Goal: Task Accomplishment & Management: Use online tool/utility

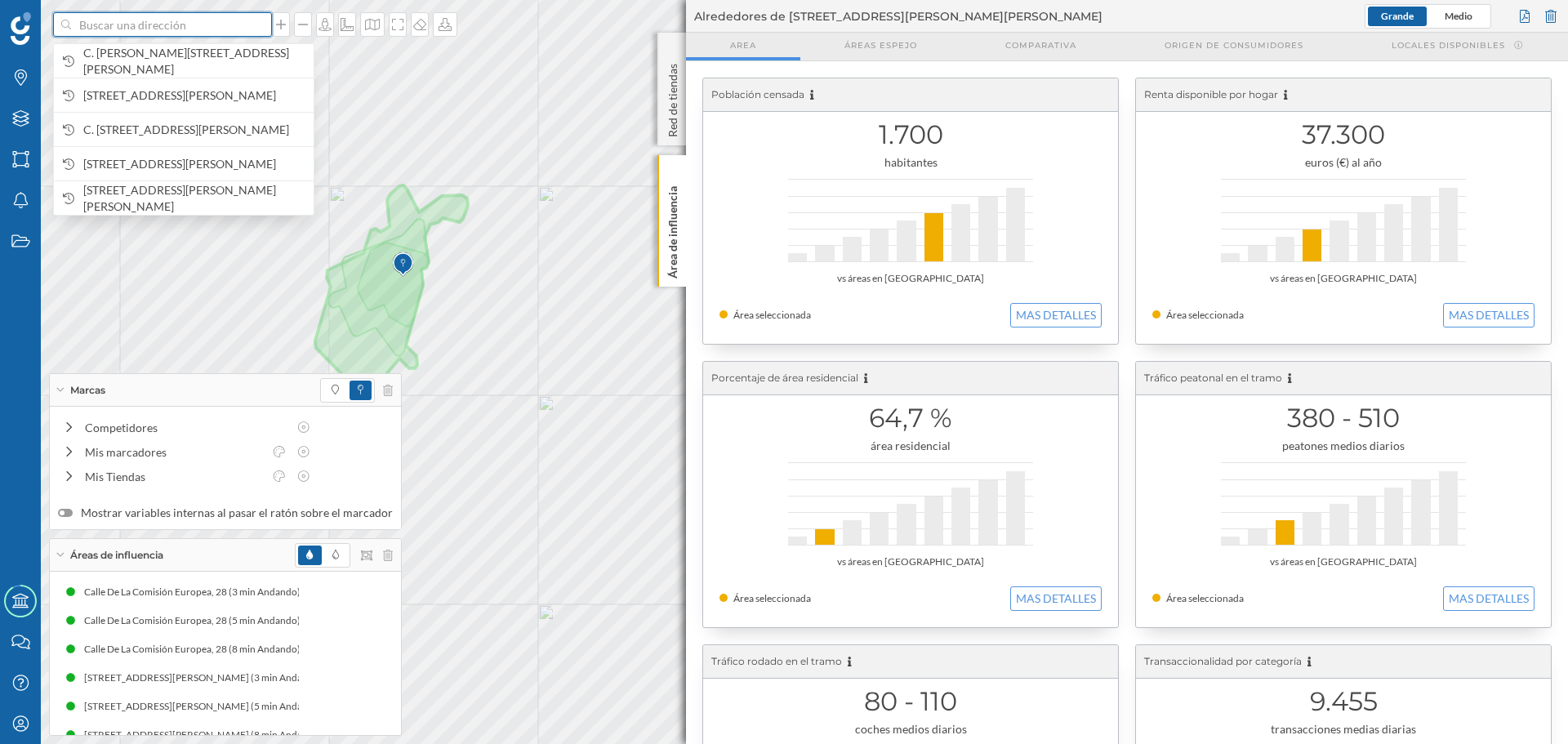
click at [160, 22] on input at bounding box center [162, 24] width 183 height 24
paste input "Ctra. [STREET_ADDRESS][PERSON_NAME]"
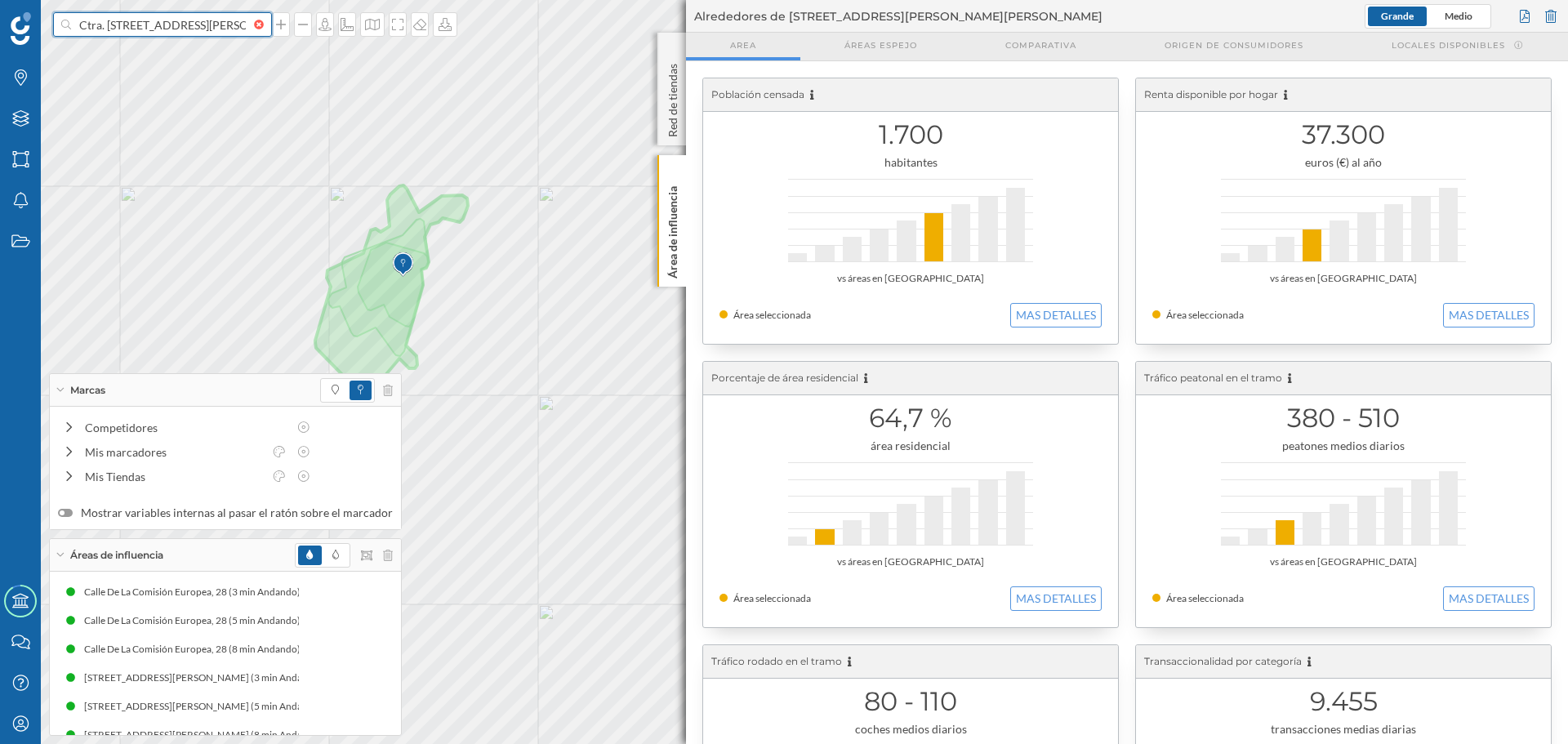
scroll to position [0, 116]
type input "Ctra. [STREET_ADDRESS][PERSON_NAME]"
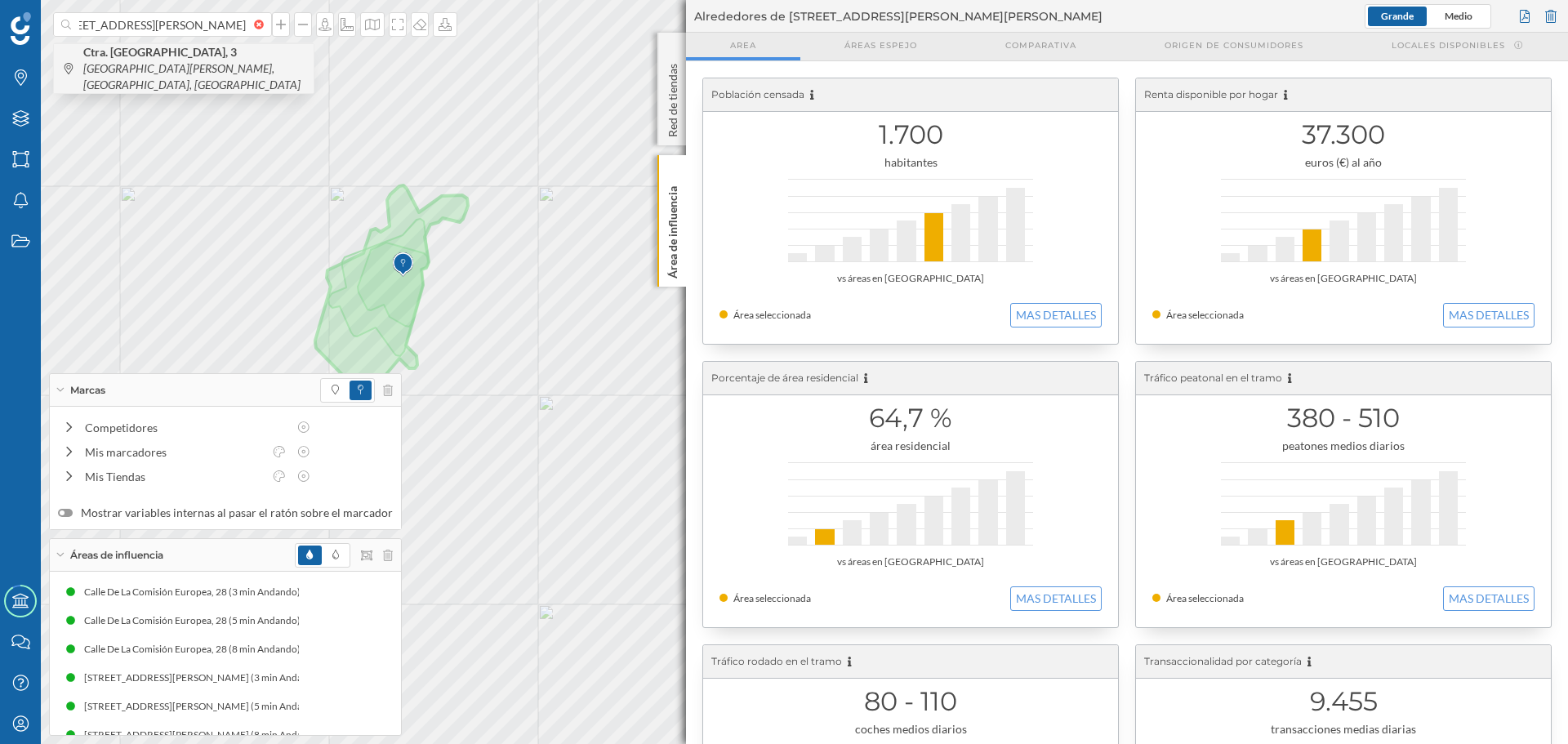
click at [168, 67] on icon "[GEOGRAPHIC_DATA][PERSON_NAME], [GEOGRAPHIC_DATA], [GEOGRAPHIC_DATA]" at bounding box center [192, 77] width 217 height 30
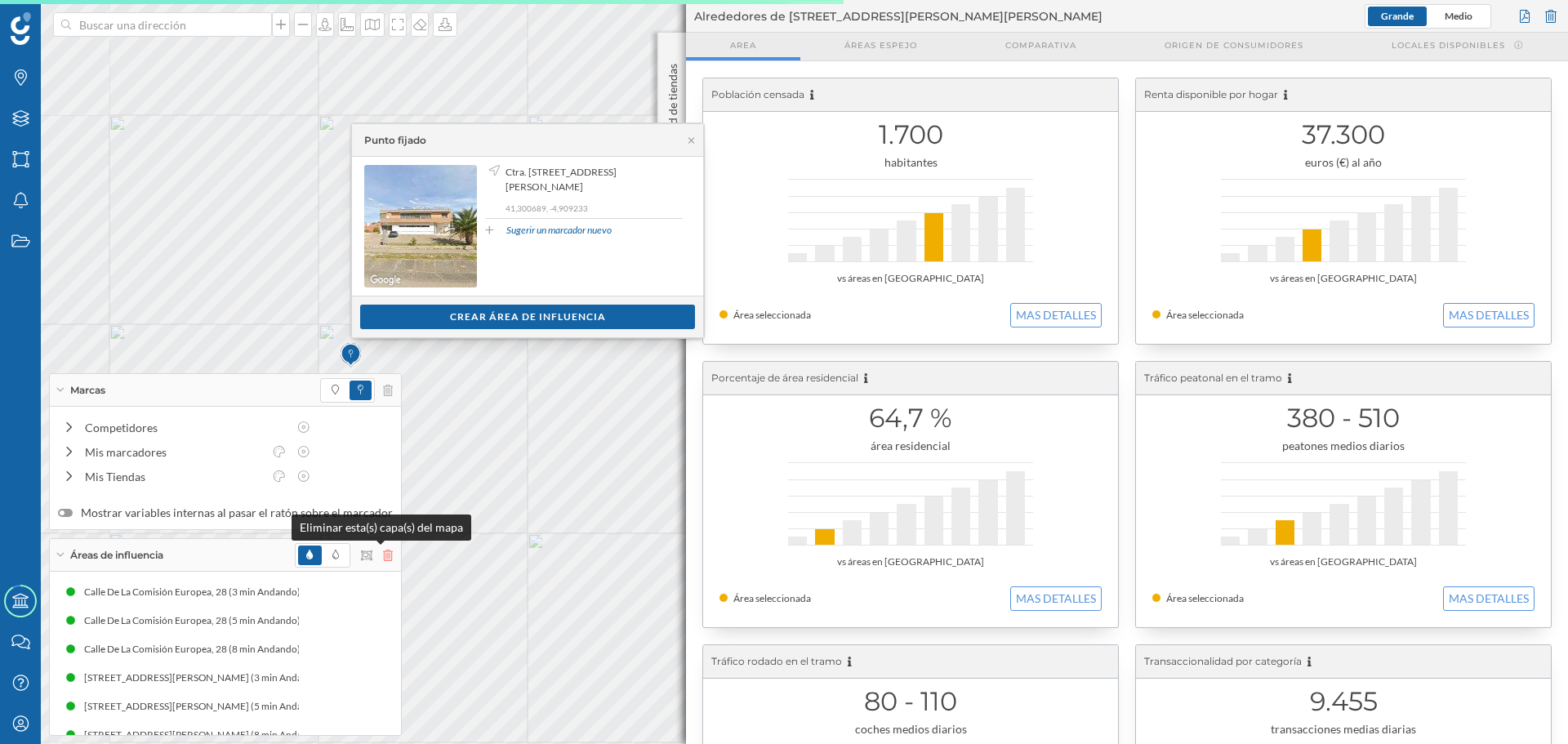
click at [383, 550] on icon at bounding box center [388, 555] width 10 height 12
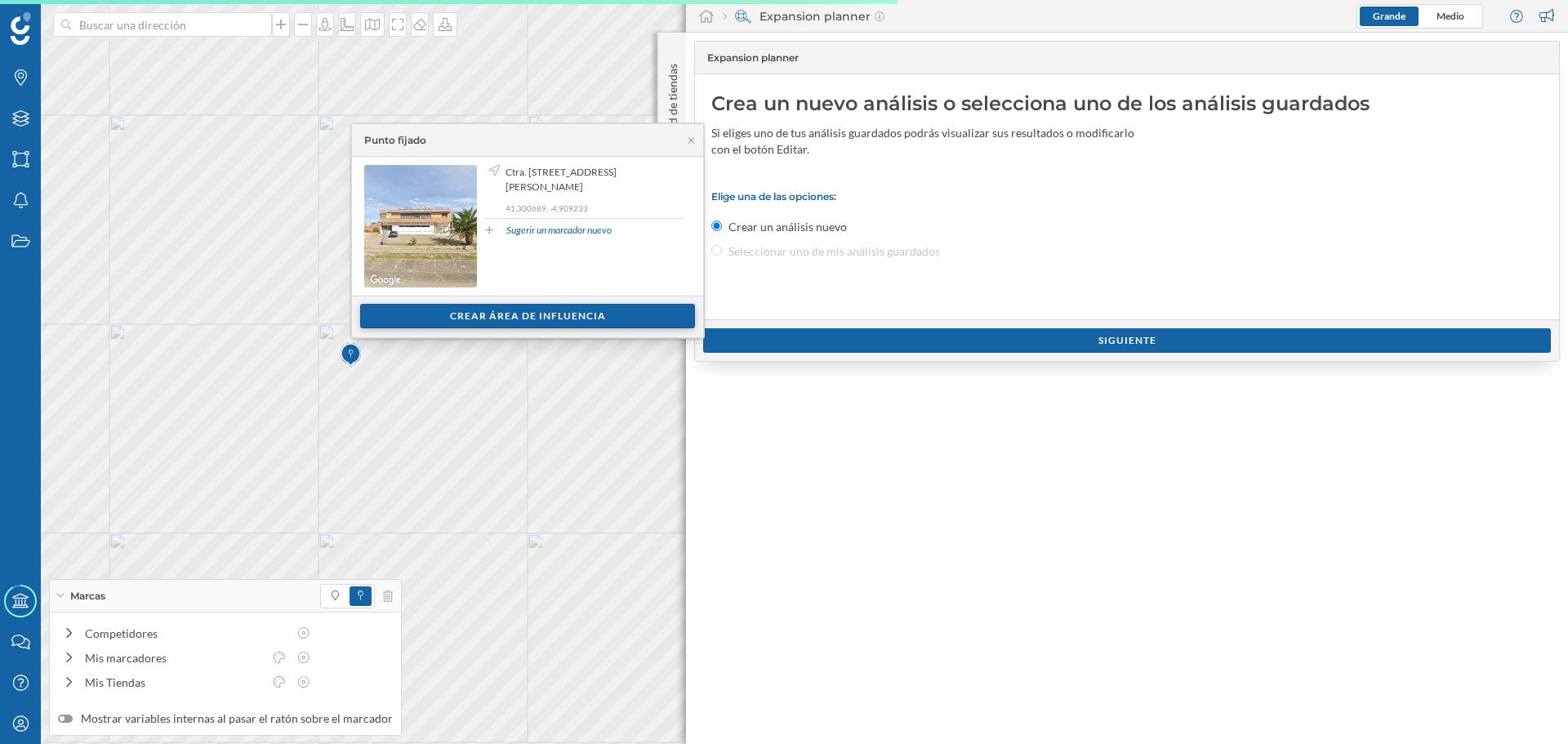
click at [474, 323] on div "Crear área de influencia" at bounding box center [527, 316] width 334 height 24
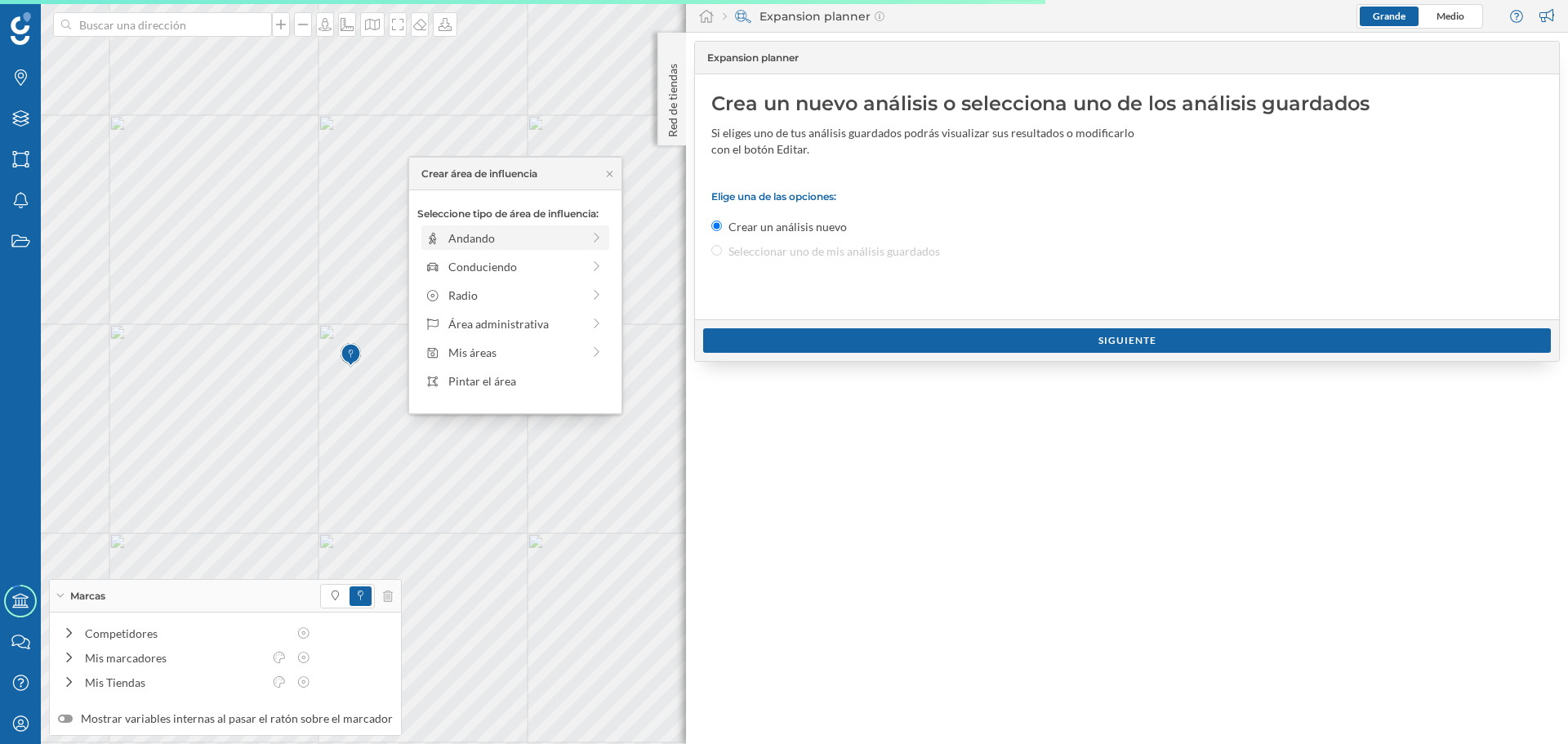
click at [468, 234] on div "Andando" at bounding box center [515, 238] width 133 height 17
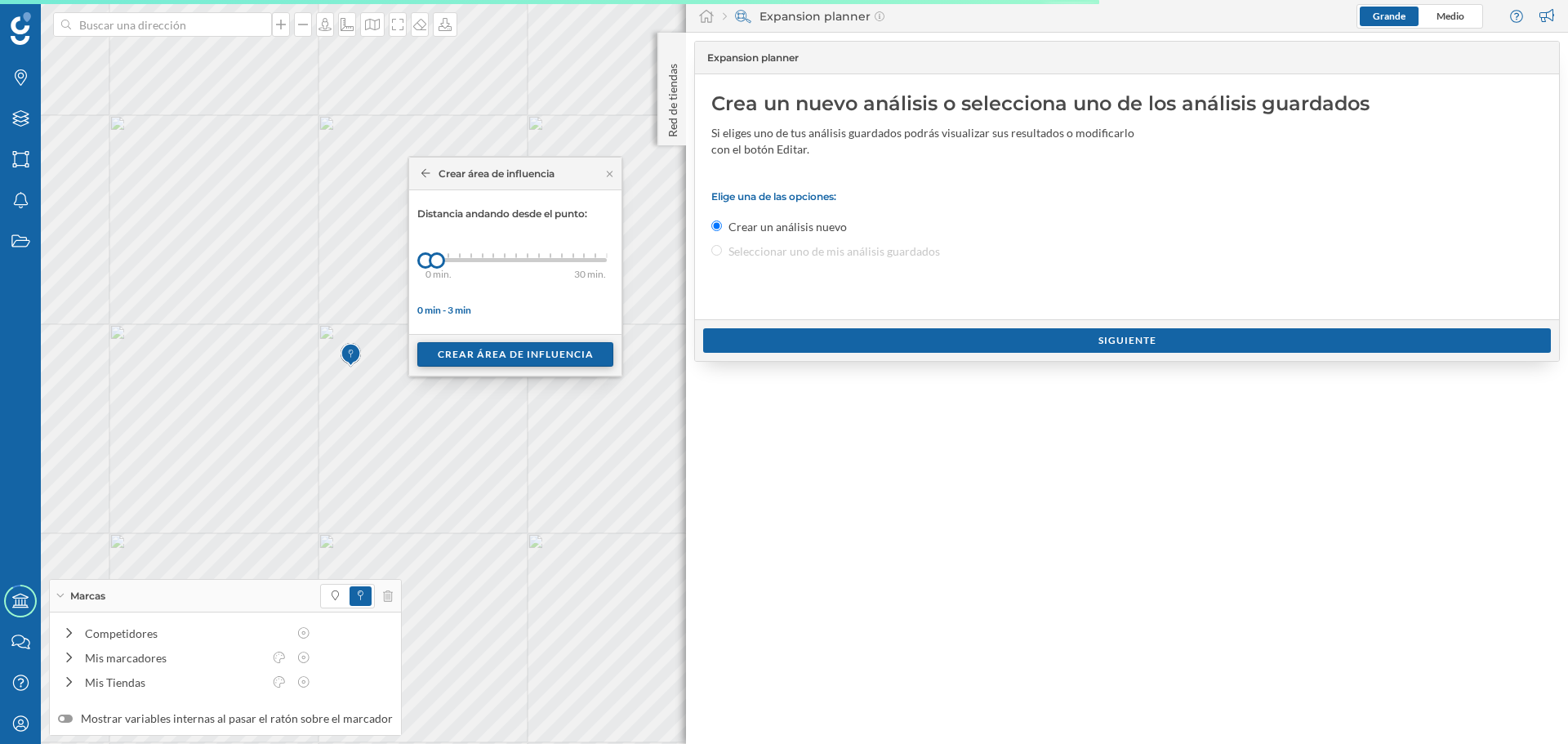
click at [459, 348] on div "Crear área de influencia" at bounding box center [515, 354] width 196 height 24
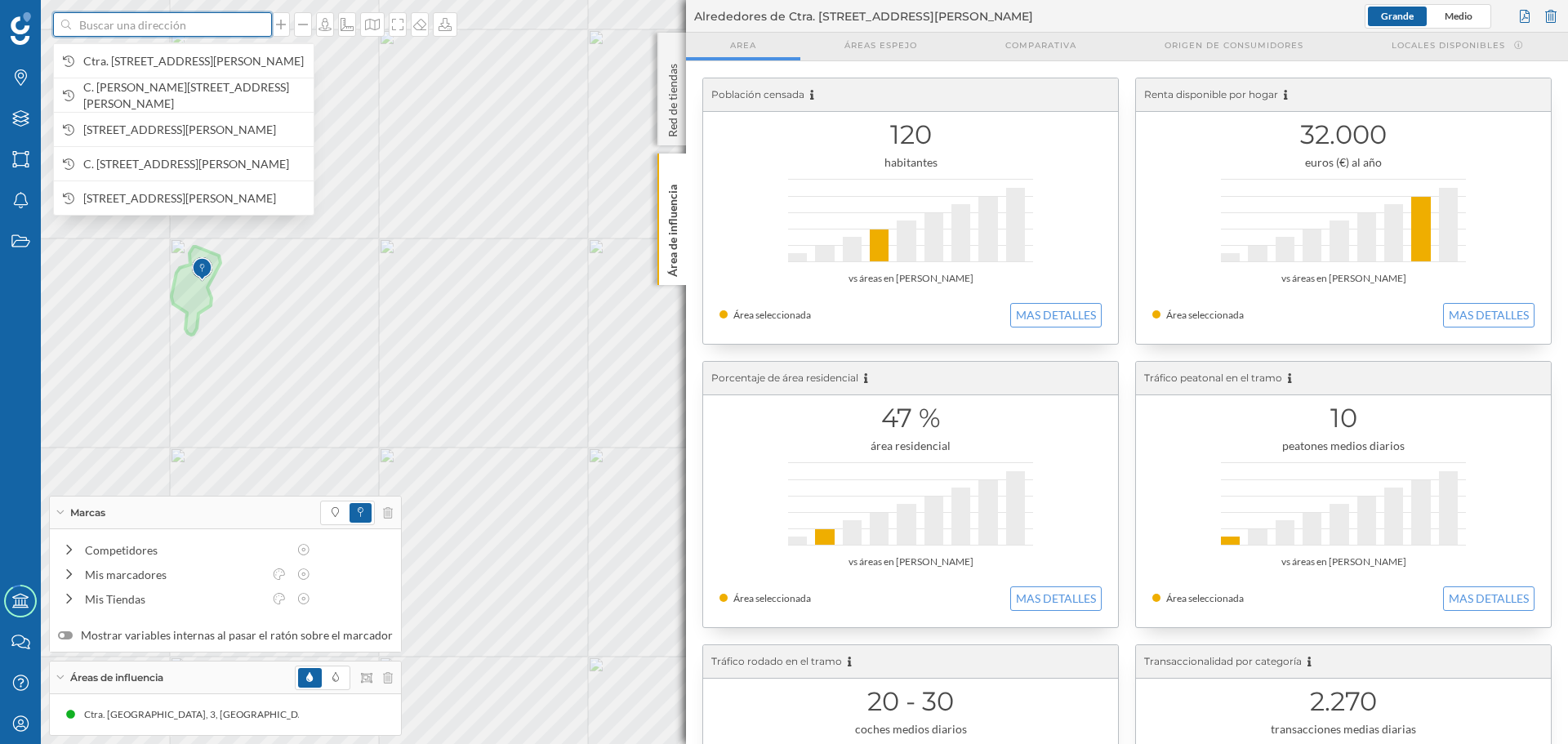
click at [186, 21] on input at bounding box center [162, 24] width 183 height 24
click at [191, 68] on span "Ctra. [STREET_ADDRESS][PERSON_NAME]" at bounding box center [195, 61] width 222 height 16
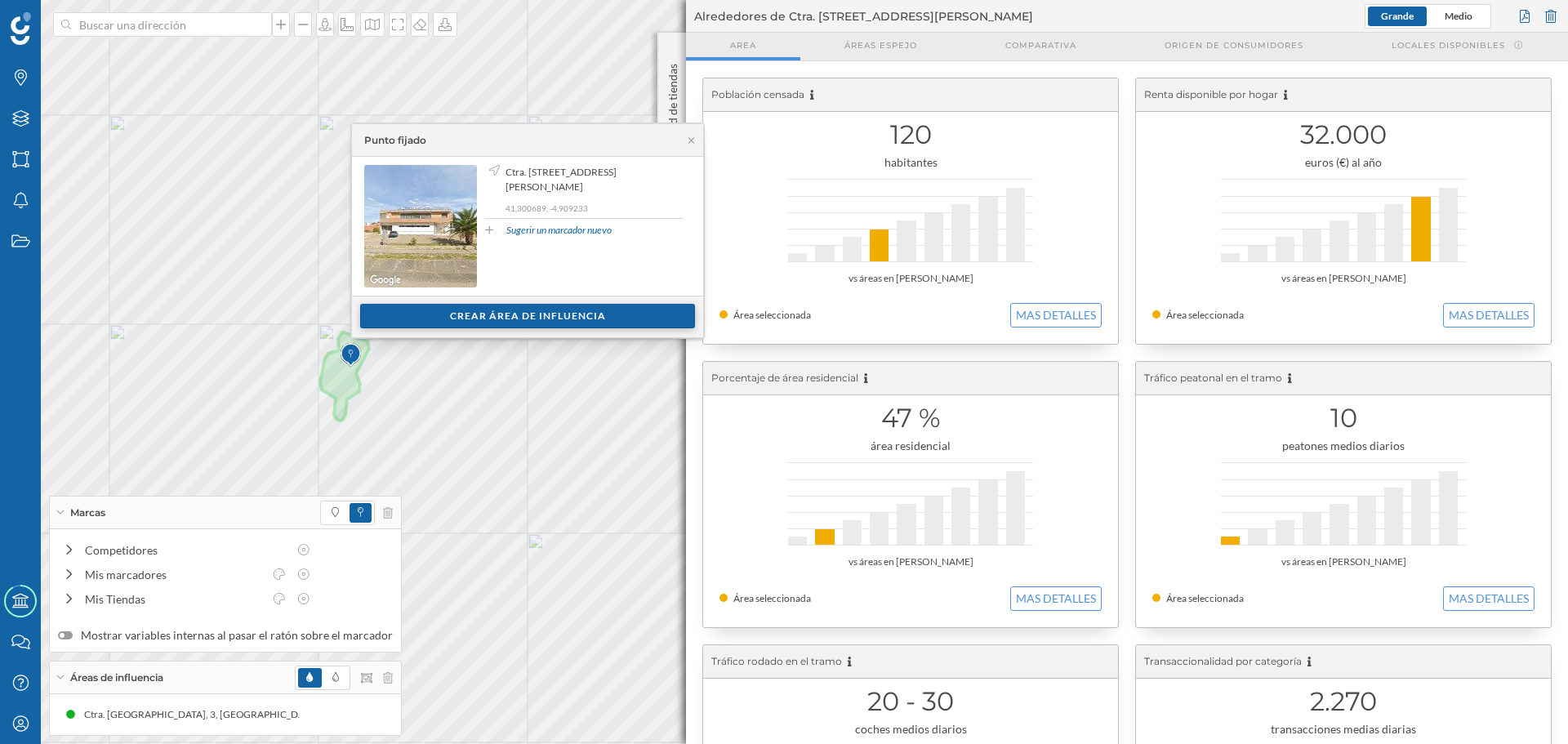
click at [495, 324] on div "Crear área de influencia" at bounding box center [527, 316] width 334 height 24
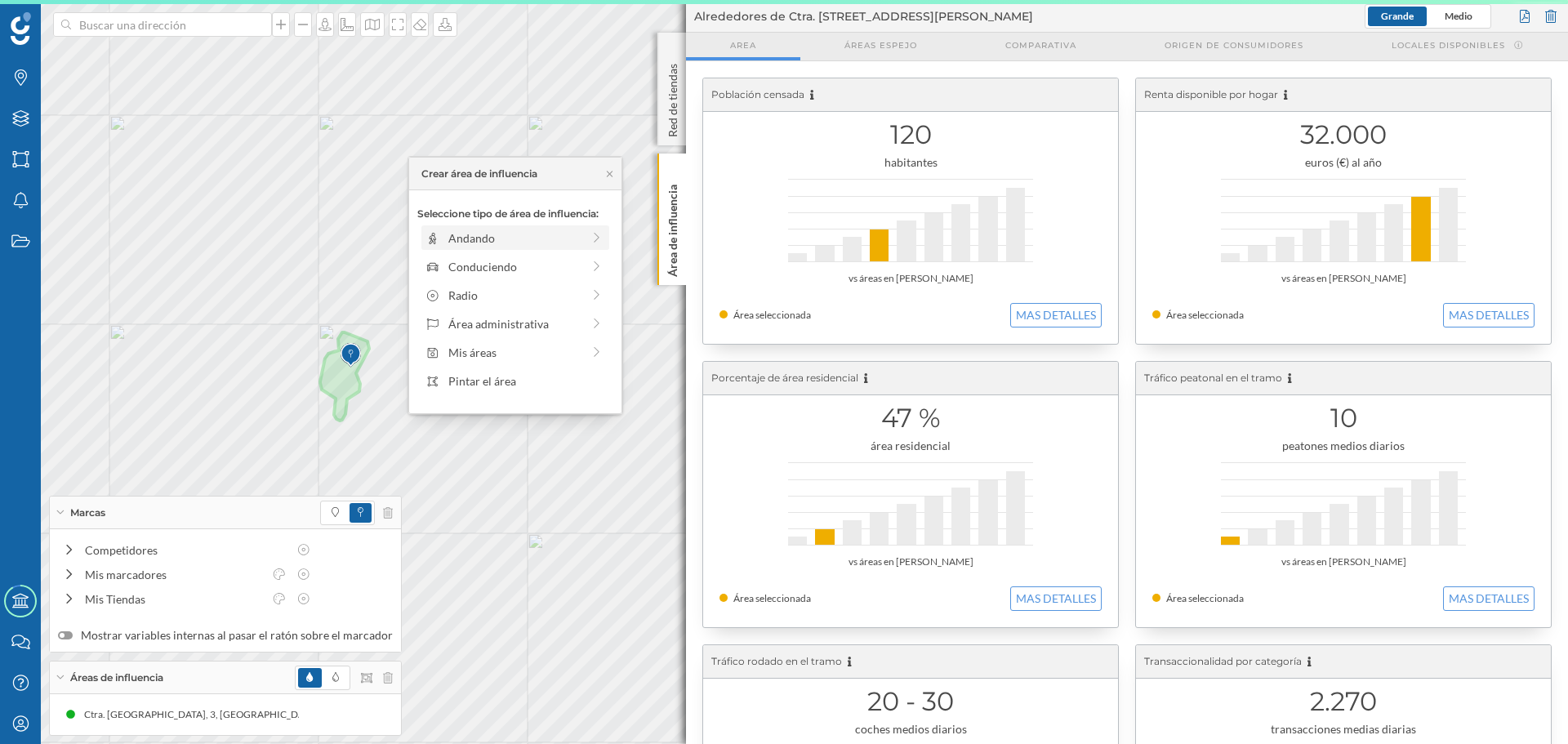
click at [451, 227] on div "Andando" at bounding box center [515, 238] width 188 height 24
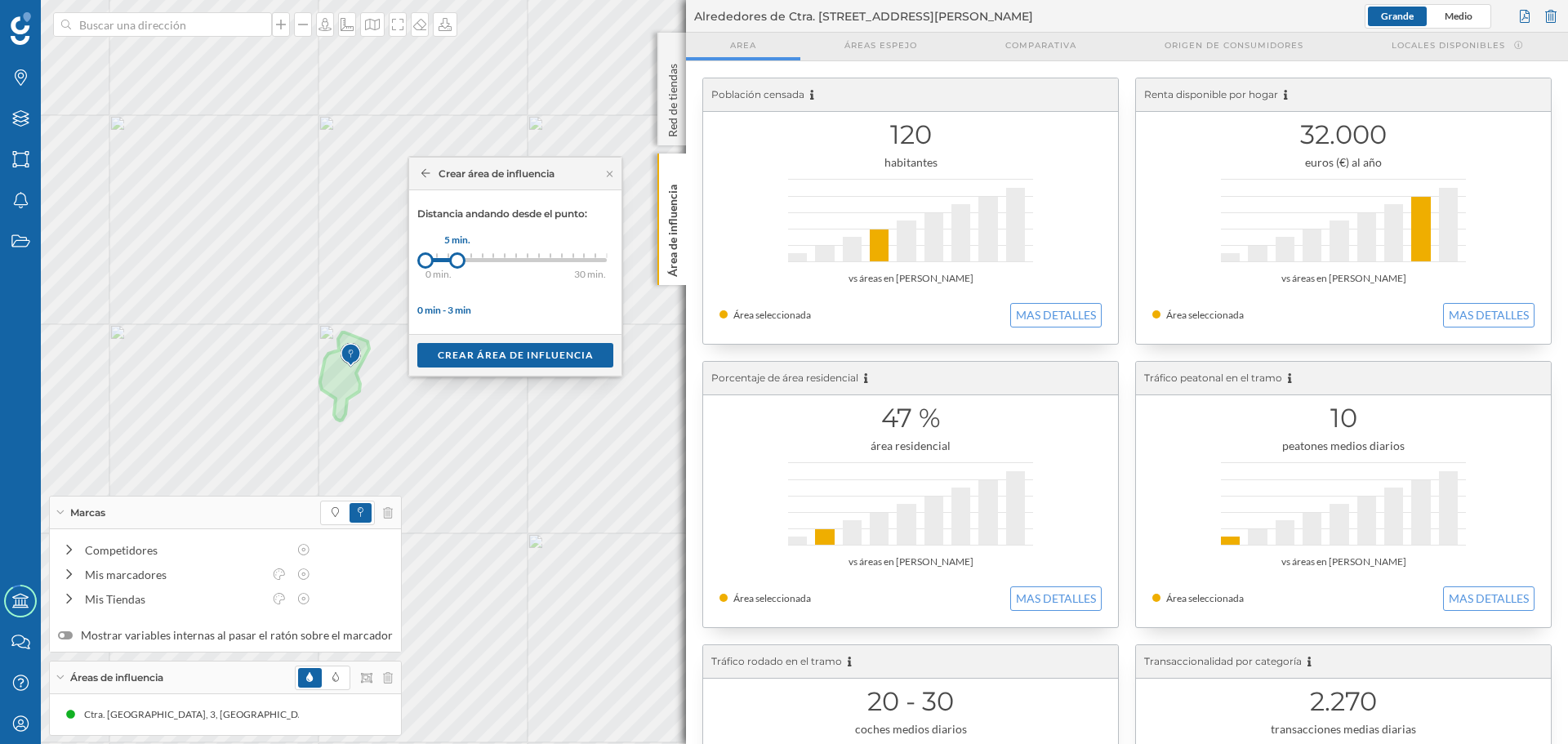
drag, startPoint x: 434, startPoint y: 260, endPoint x: 458, endPoint y: 254, distance: 24.7
click at [458, 254] on div at bounding box center [457, 260] width 16 height 16
click at [481, 352] on div "Crear área de influencia" at bounding box center [515, 354] width 196 height 24
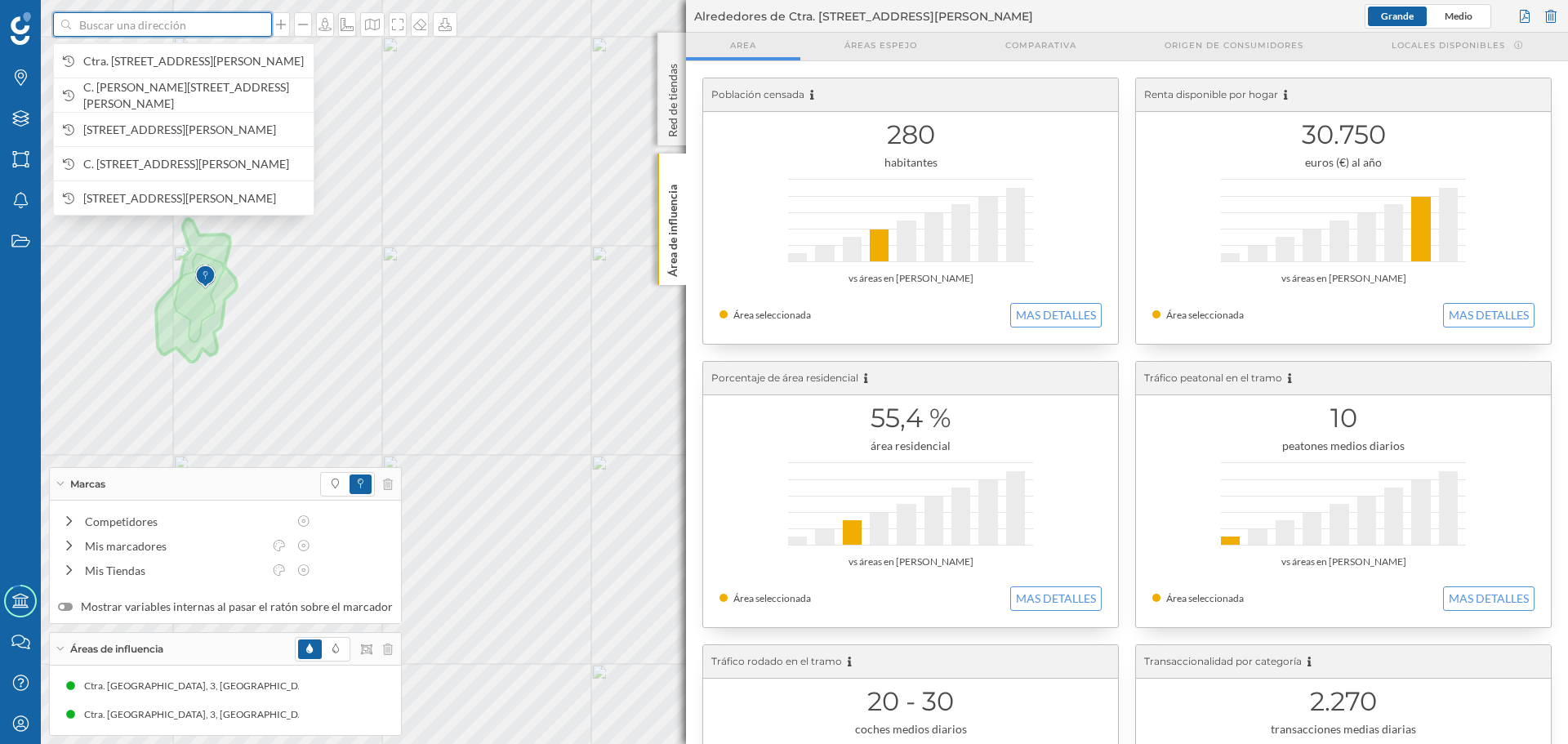
click at [165, 19] on input at bounding box center [162, 24] width 183 height 24
click at [188, 53] on span "Ctra. [STREET_ADDRESS][PERSON_NAME]" at bounding box center [195, 61] width 222 height 16
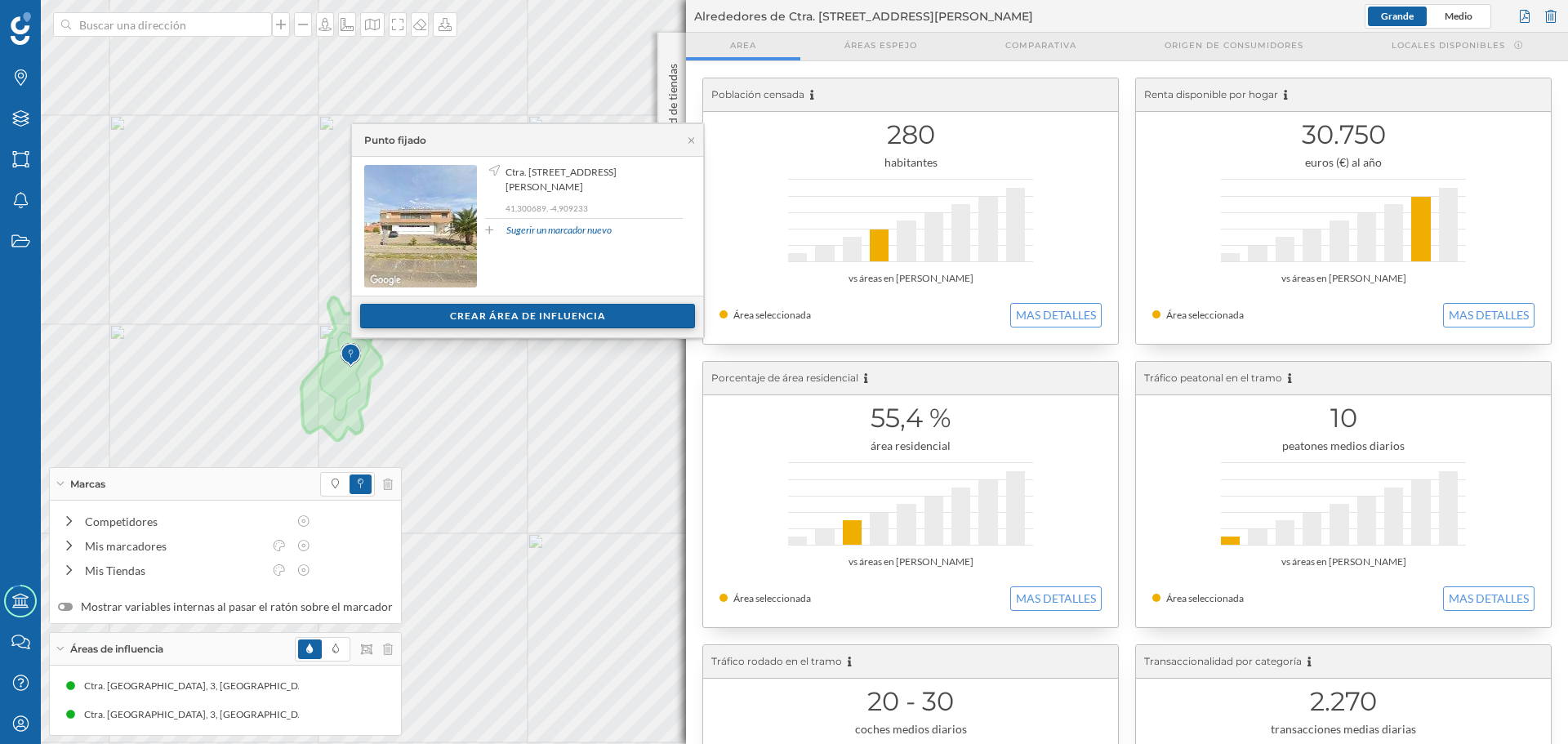
click at [377, 329] on div "Crear área de influencia" at bounding box center [527, 316] width 334 height 24
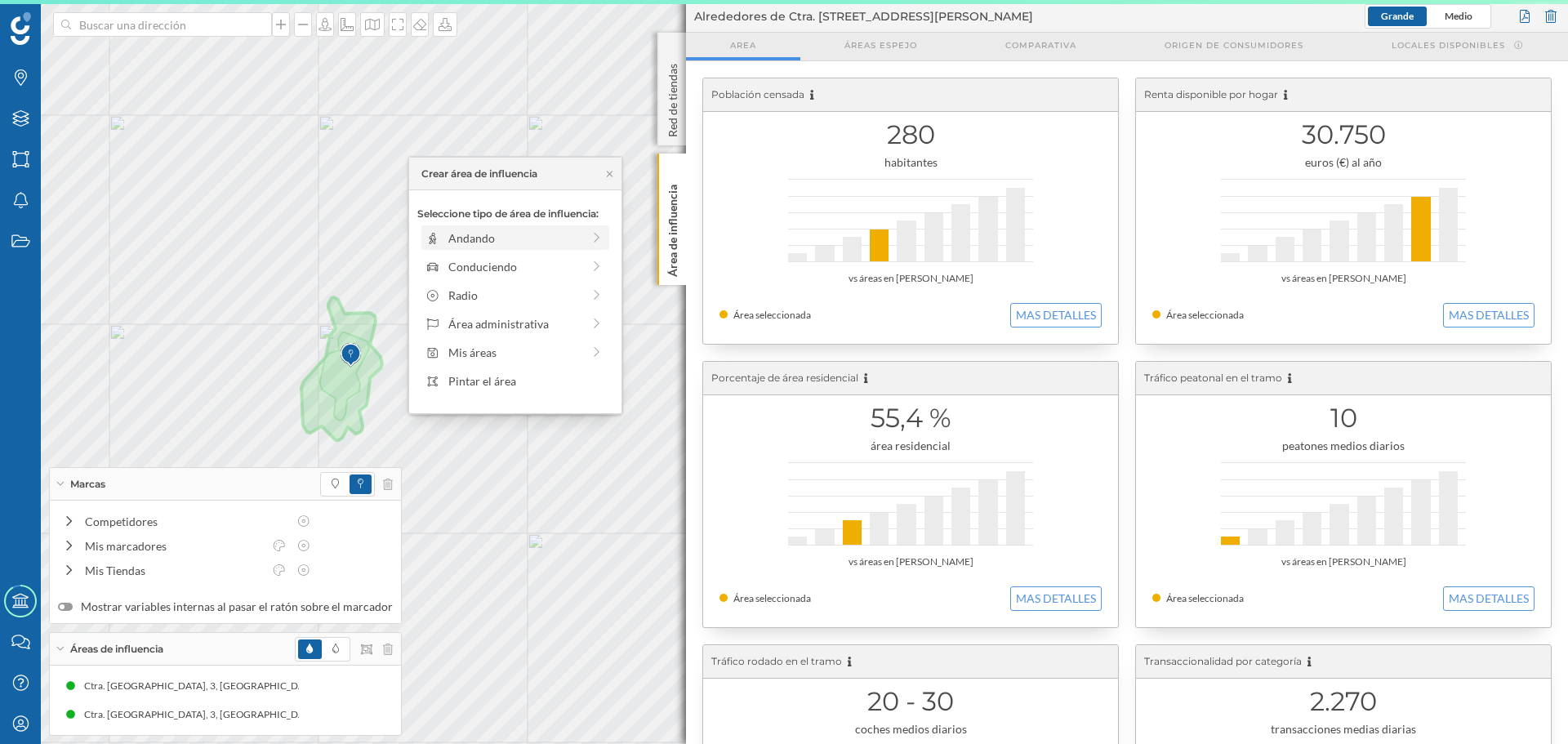
click at [466, 249] on div "Andando" at bounding box center [515, 238] width 188 height 24
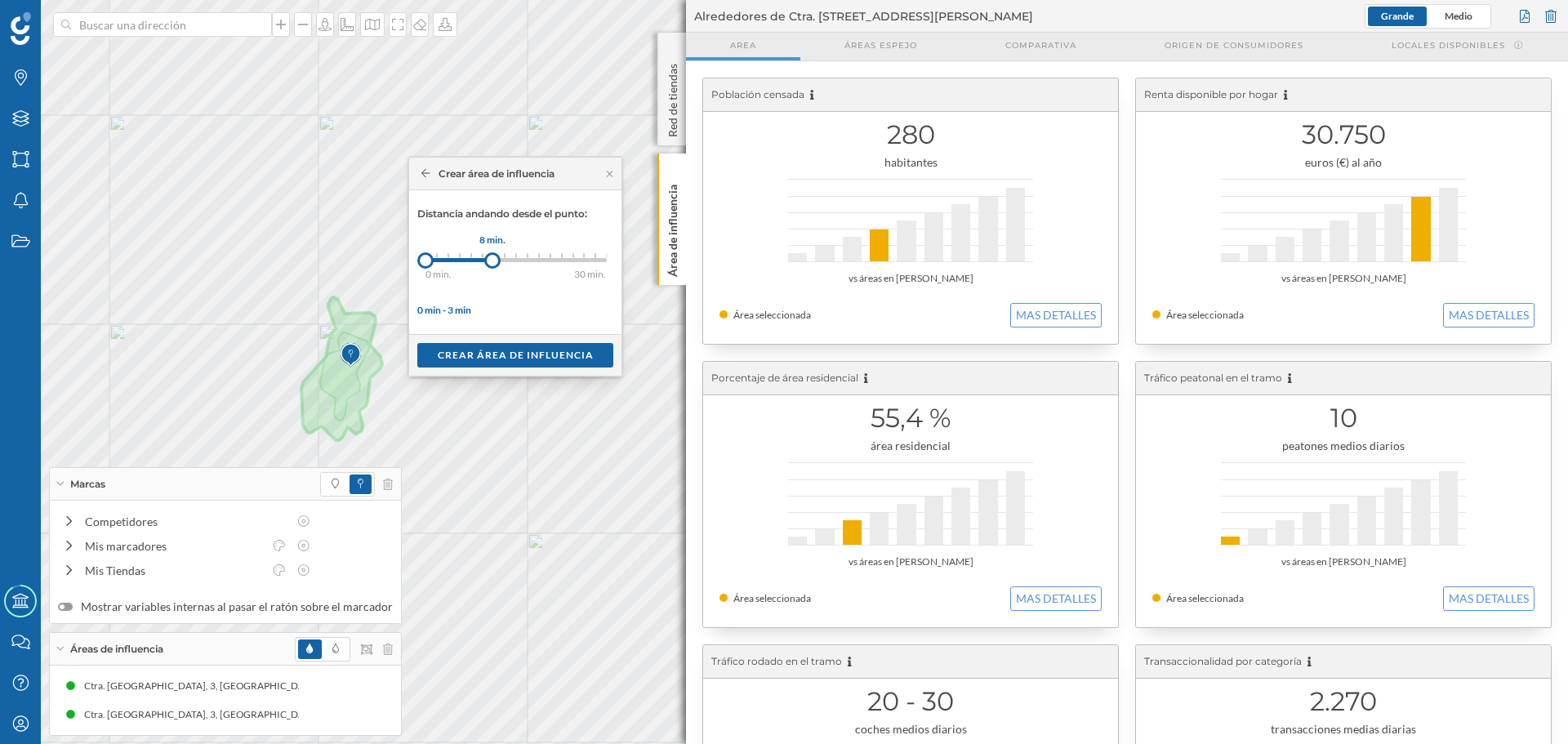
drag, startPoint x: 444, startPoint y: 260, endPoint x: 493, endPoint y: 259, distance: 49.0
click at [493, 259] on div at bounding box center [492, 260] width 16 height 16
click at [496, 349] on div "Crear área de influencia" at bounding box center [515, 354] width 196 height 24
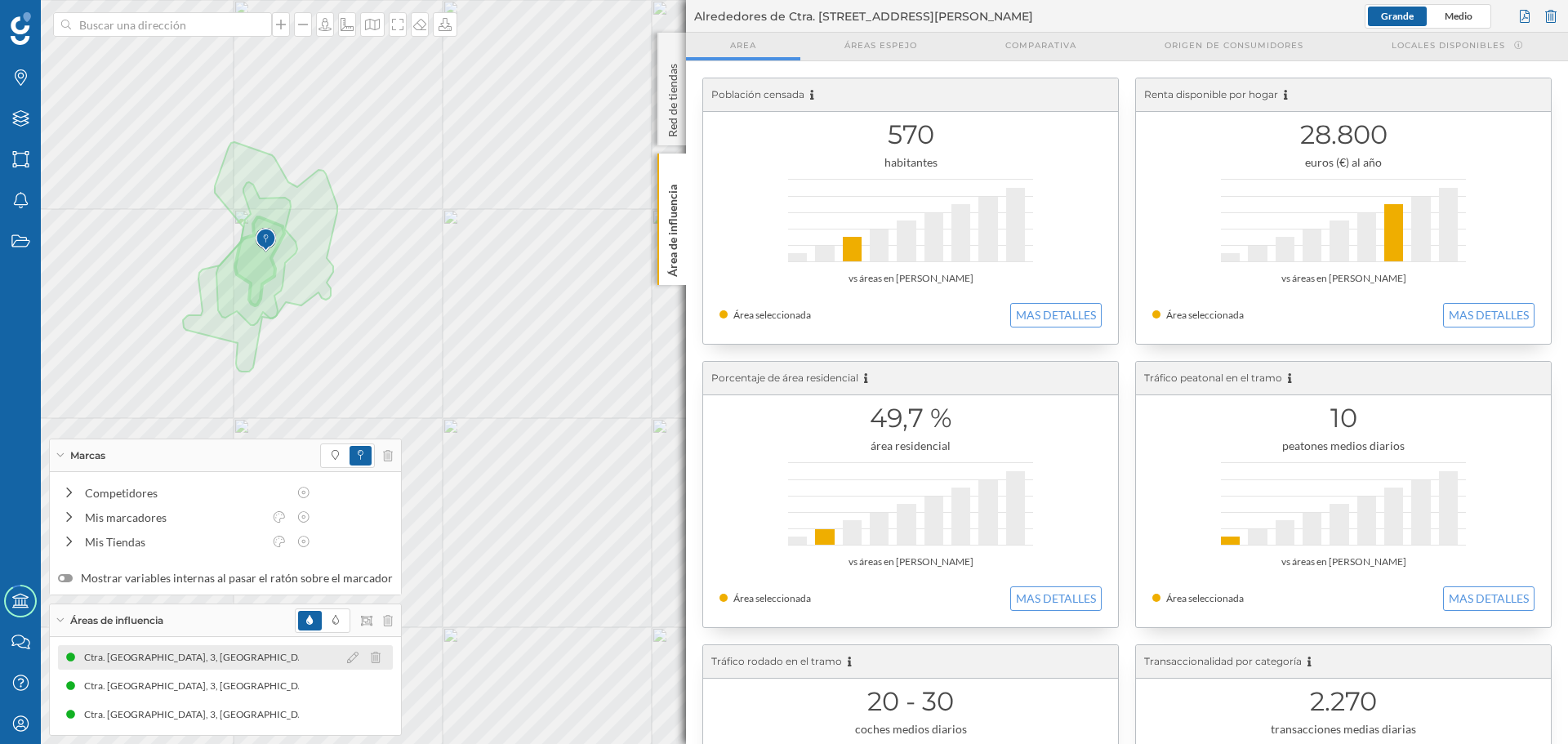
click at [270, 660] on div "Ctra. [GEOGRAPHIC_DATA], 3, [GEOGRAPHIC_DATA][PERSON_NAME], [GEOGRAPHIC_DATA], …" at bounding box center [381, 657] width 599 height 16
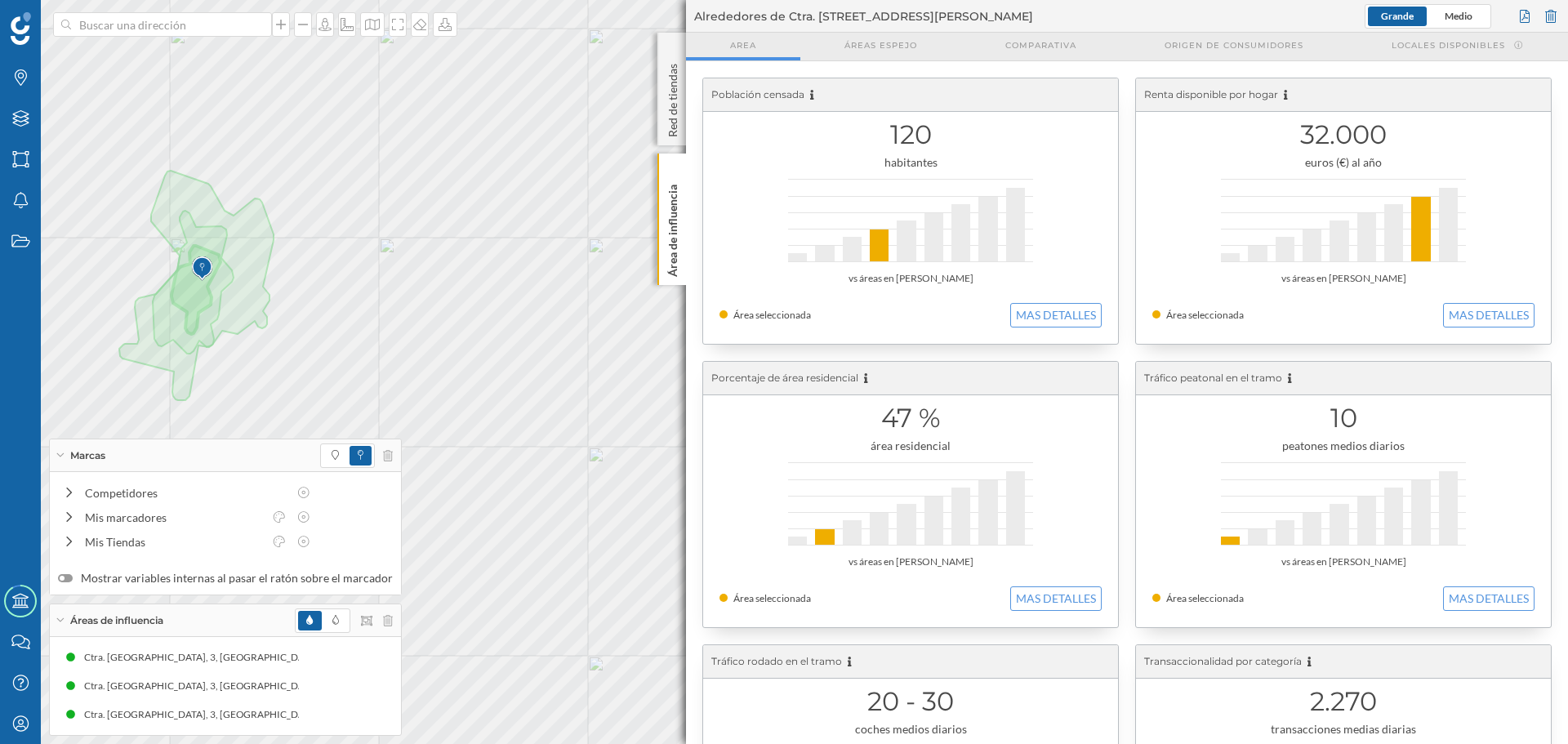
click at [227, 672] on div "Ctra. [GEOGRAPHIC_DATA], 3, [GEOGRAPHIC_DATA][PERSON_NAME], [GEOGRAPHIC_DATA], …" at bounding box center [225, 686] width 334 height 82
click at [227, 676] on div "Ctra. [GEOGRAPHIC_DATA], 3, [GEOGRAPHIC_DATA][PERSON_NAME], [GEOGRAPHIC_DATA], …" at bounding box center [225, 686] width 334 height 24
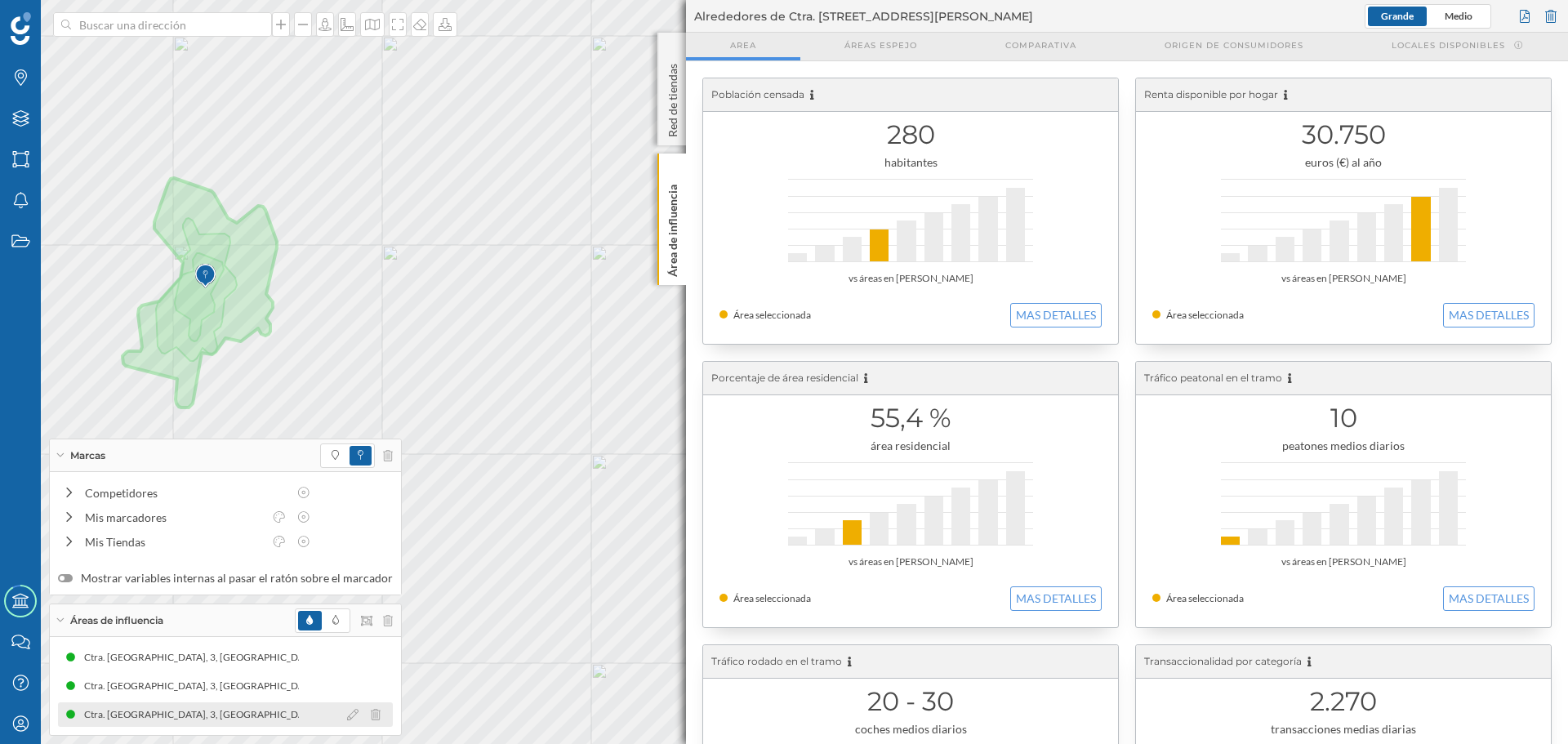
click at [187, 708] on div "Ctra. [GEOGRAPHIC_DATA], 3, [GEOGRAPHIC_DATA][PERSON_NAME], [GEOGRAPHIC_DATA], …" at bounding box center [381, 715] width 599 height 16
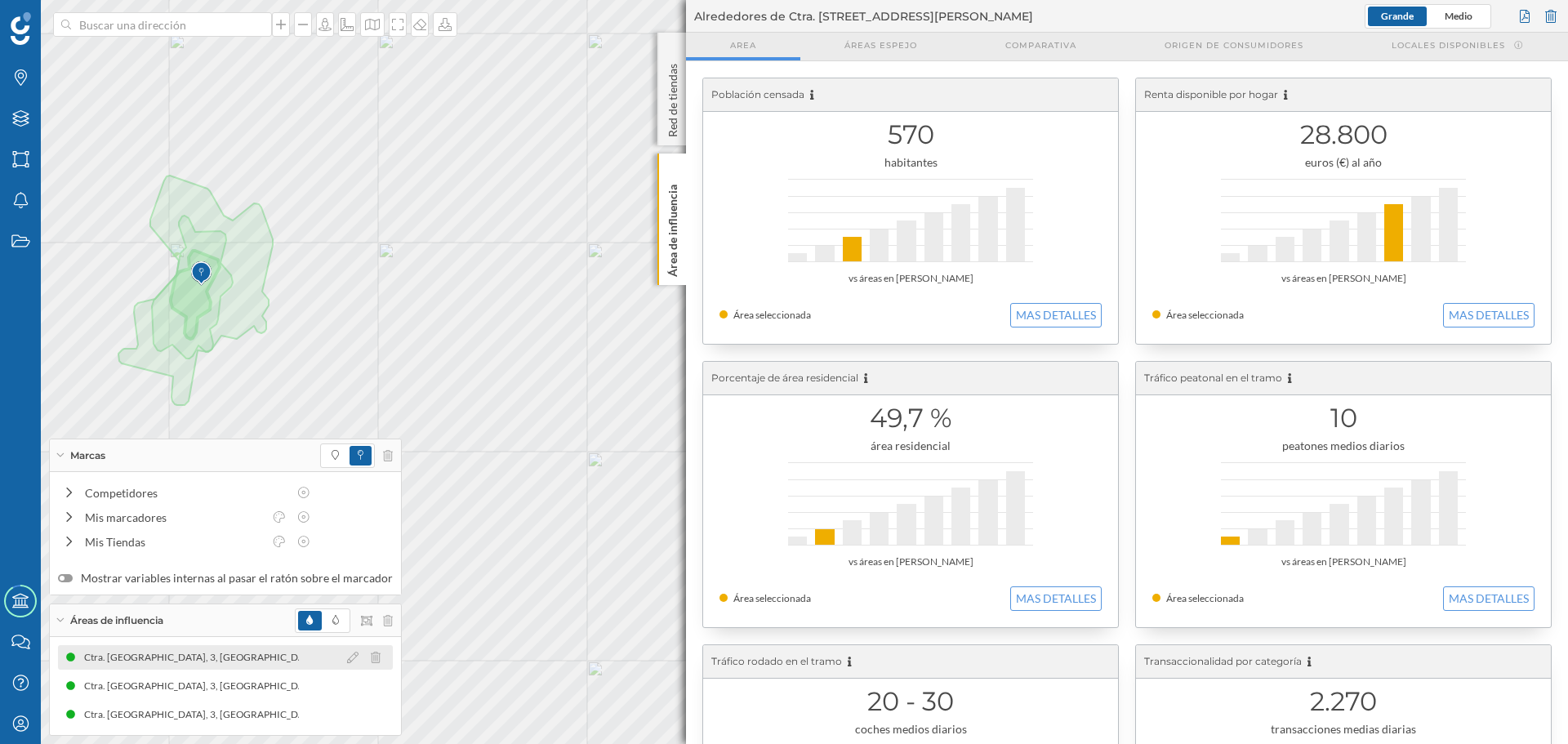
click at [682, 654] on div "Ctra. [GEOGRAPHIC_DATA], 3, [GEOGRAPHIC_DATA][PERSON_NAME], [GEOGRAPHIC_DATA], …" at bounding box center [982, 657] width 599 height 16
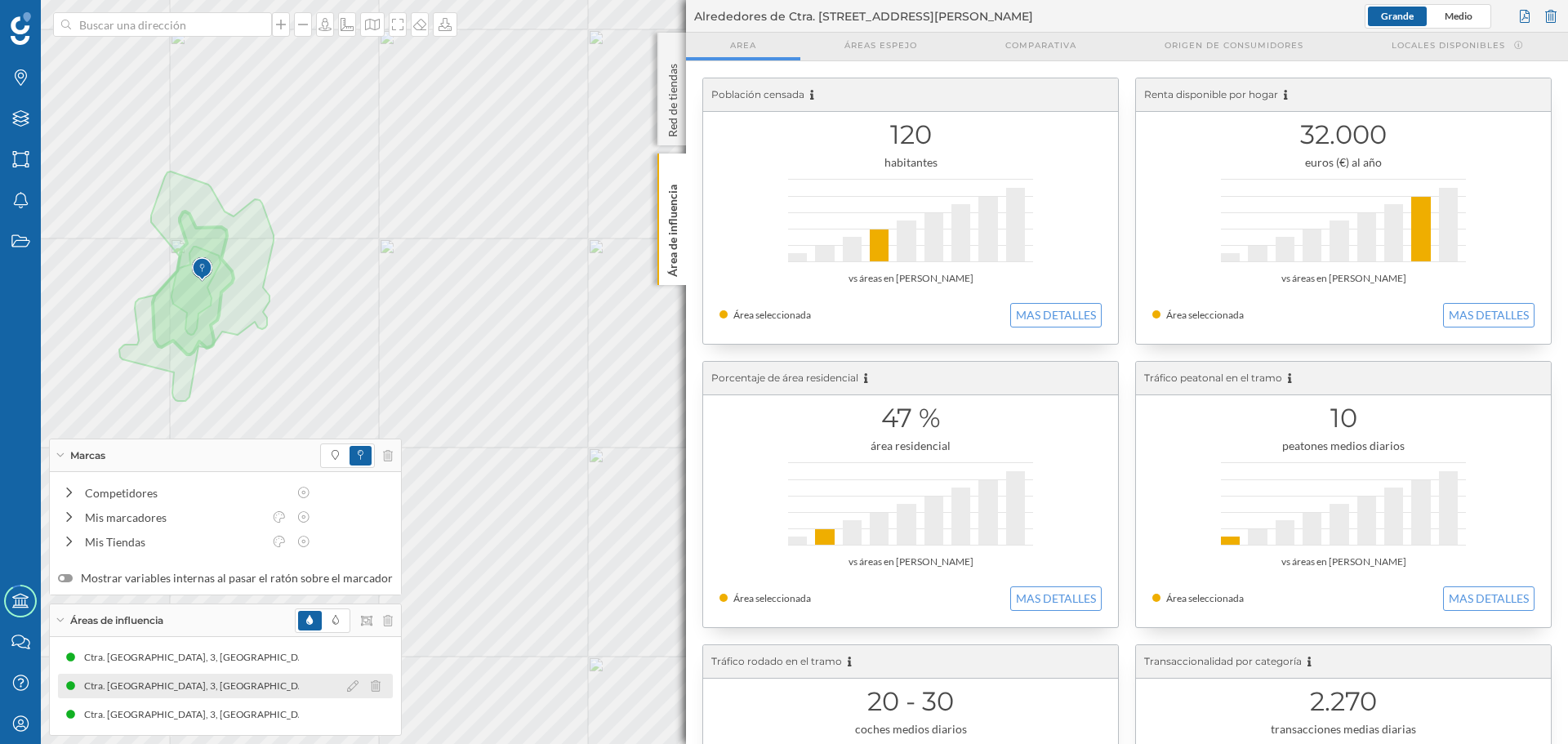
click at [247, 681] on div "Ctra. [GEOGRAPHIC_DATA], 3, [GEOGRAPHIC_DATA][PERSON_NAME], [GEOGRAPHIC_DATA], …" at bounding box center [383, 686] width 599 height 16
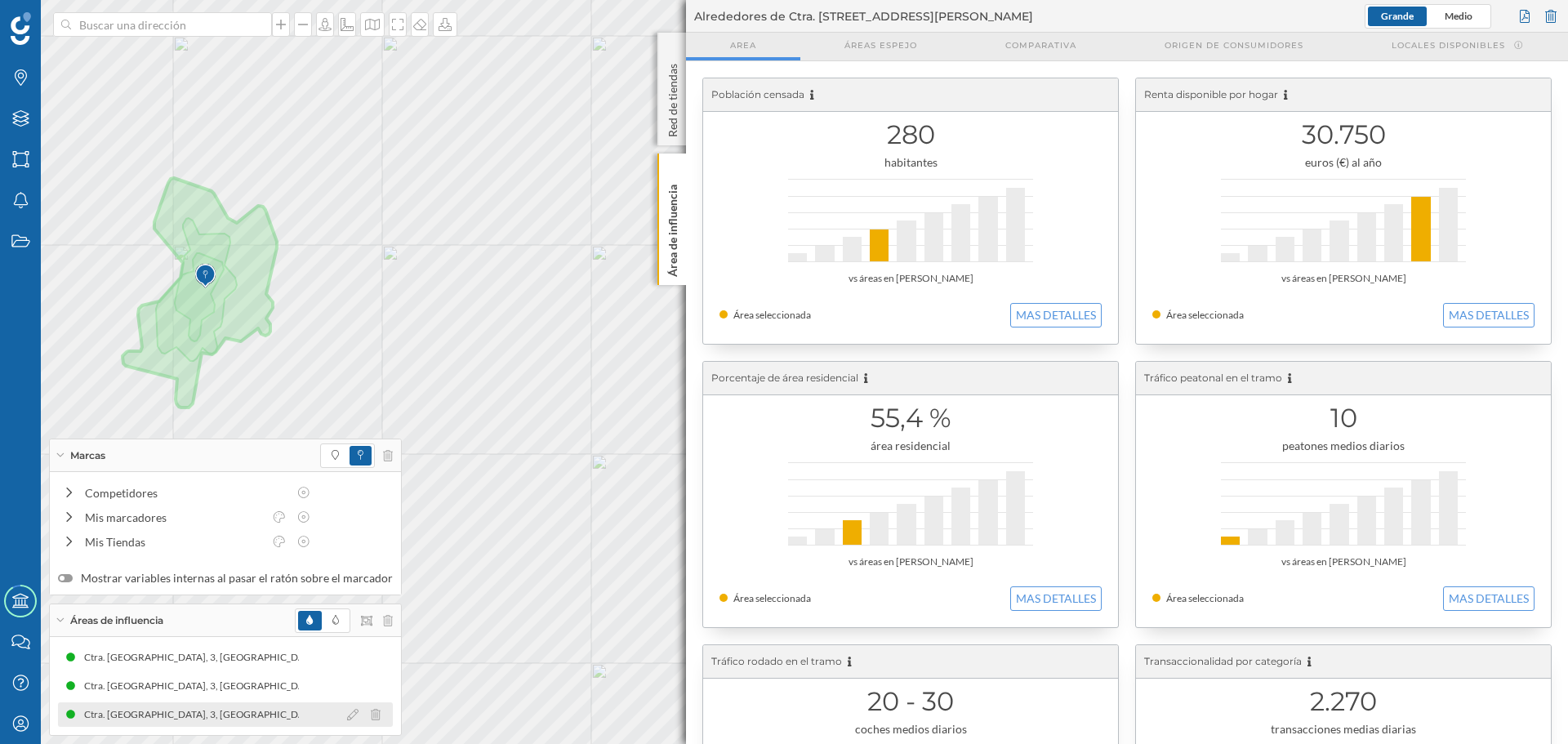
click at [217, 720] on div "Ctra. [GEOGRAPHIC_DATA], 3, [GEOGRAPHIC_DATA][PERSON_NAME], [GEOGRAPHIC_DATA], …" at bounding box center [383, 715] width 599 height 16
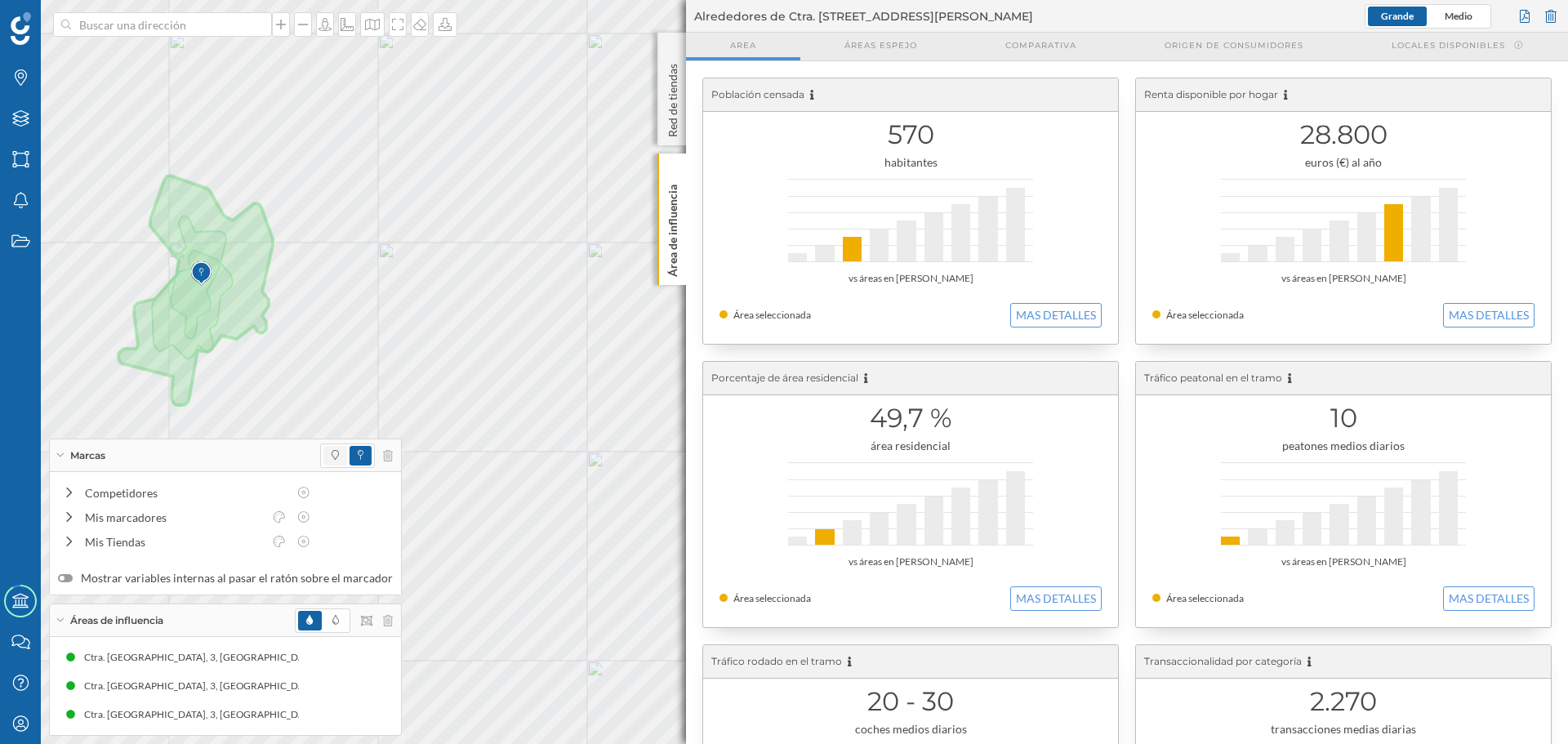
click at [332, 453] on icon at bounding box center [335, 455] width 8 height 10
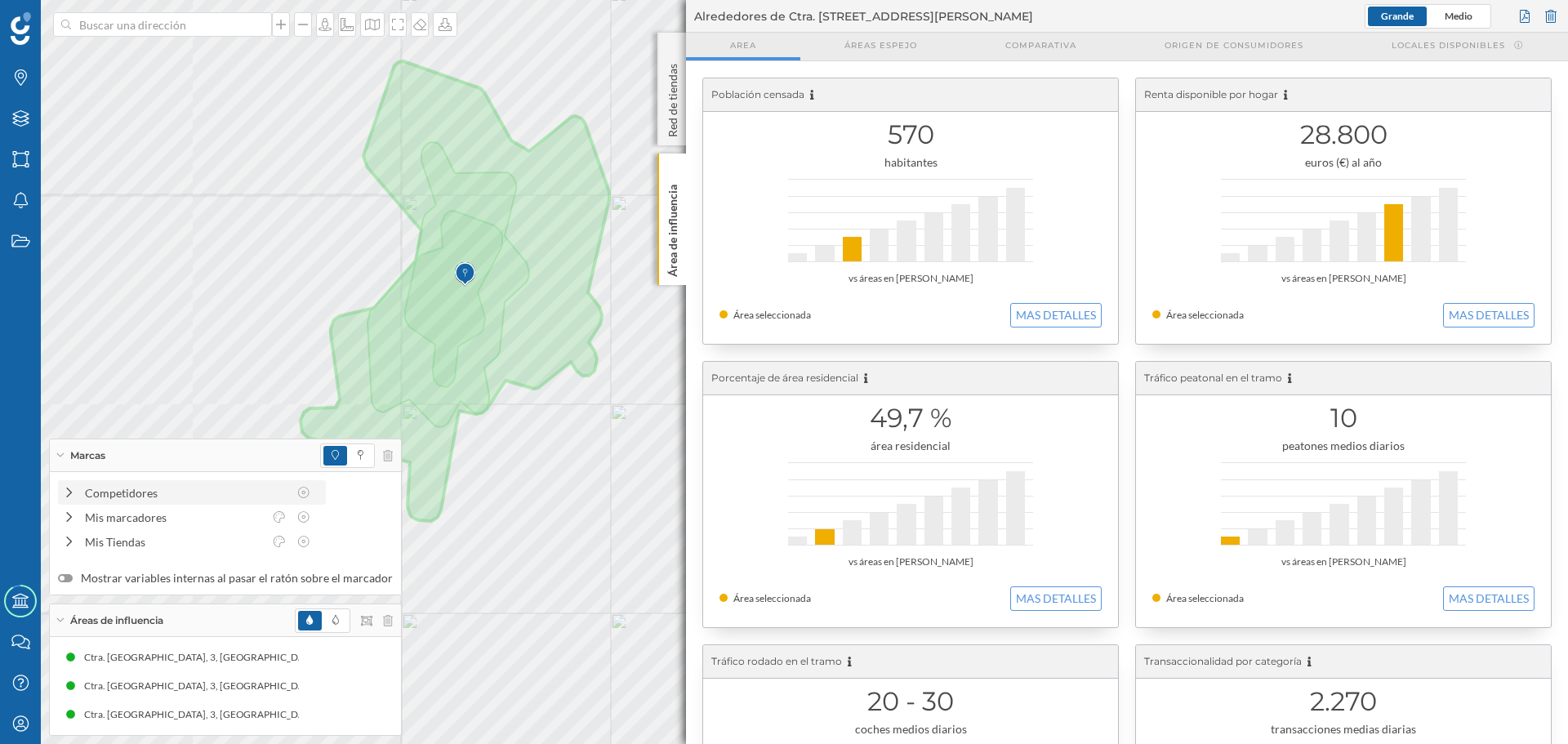
click at [119, 490] on div "Competidores" at bounding box center [186, 493] width 202 height 17
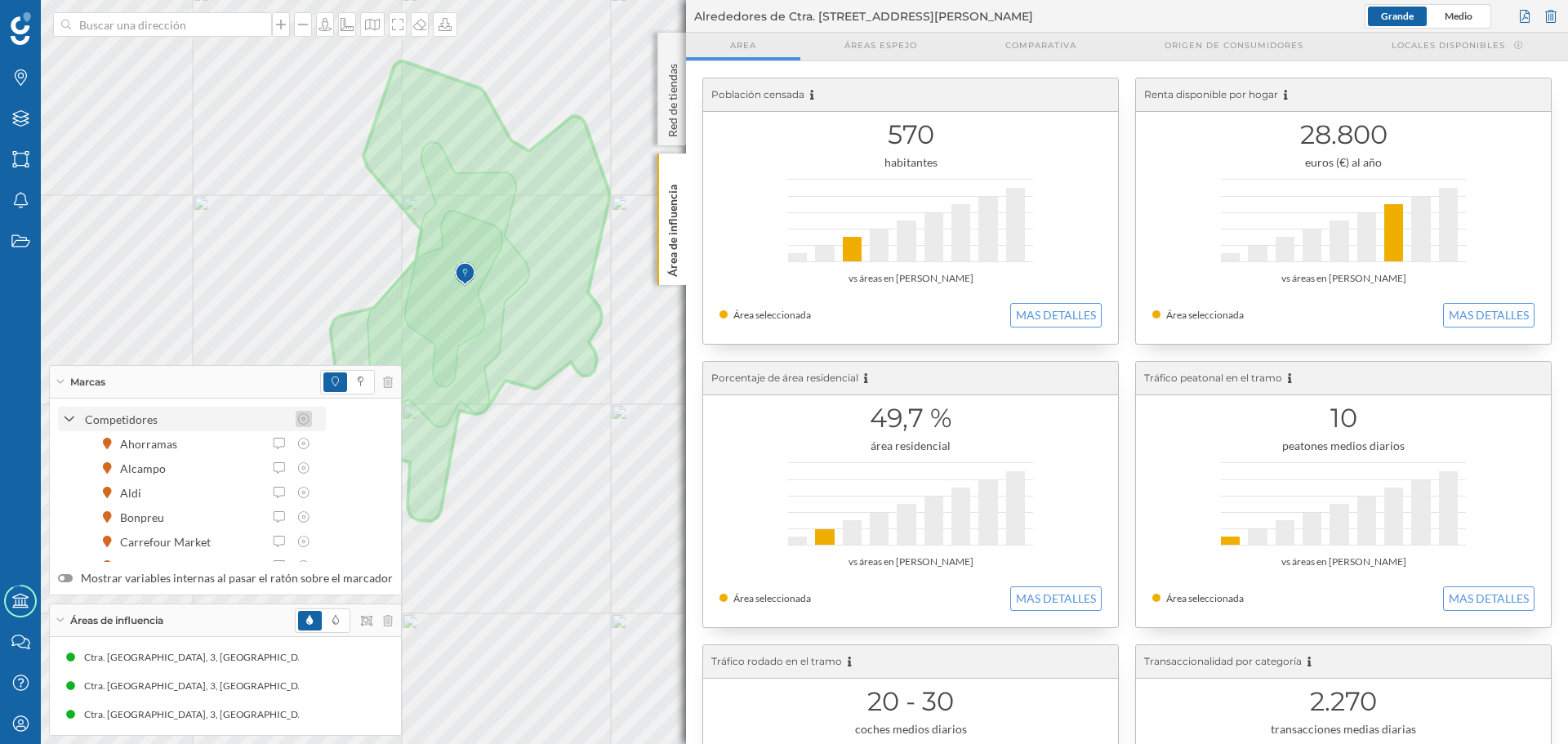
click at [302, 417] on icon at bounding box center [303, 420] width 14 height 12
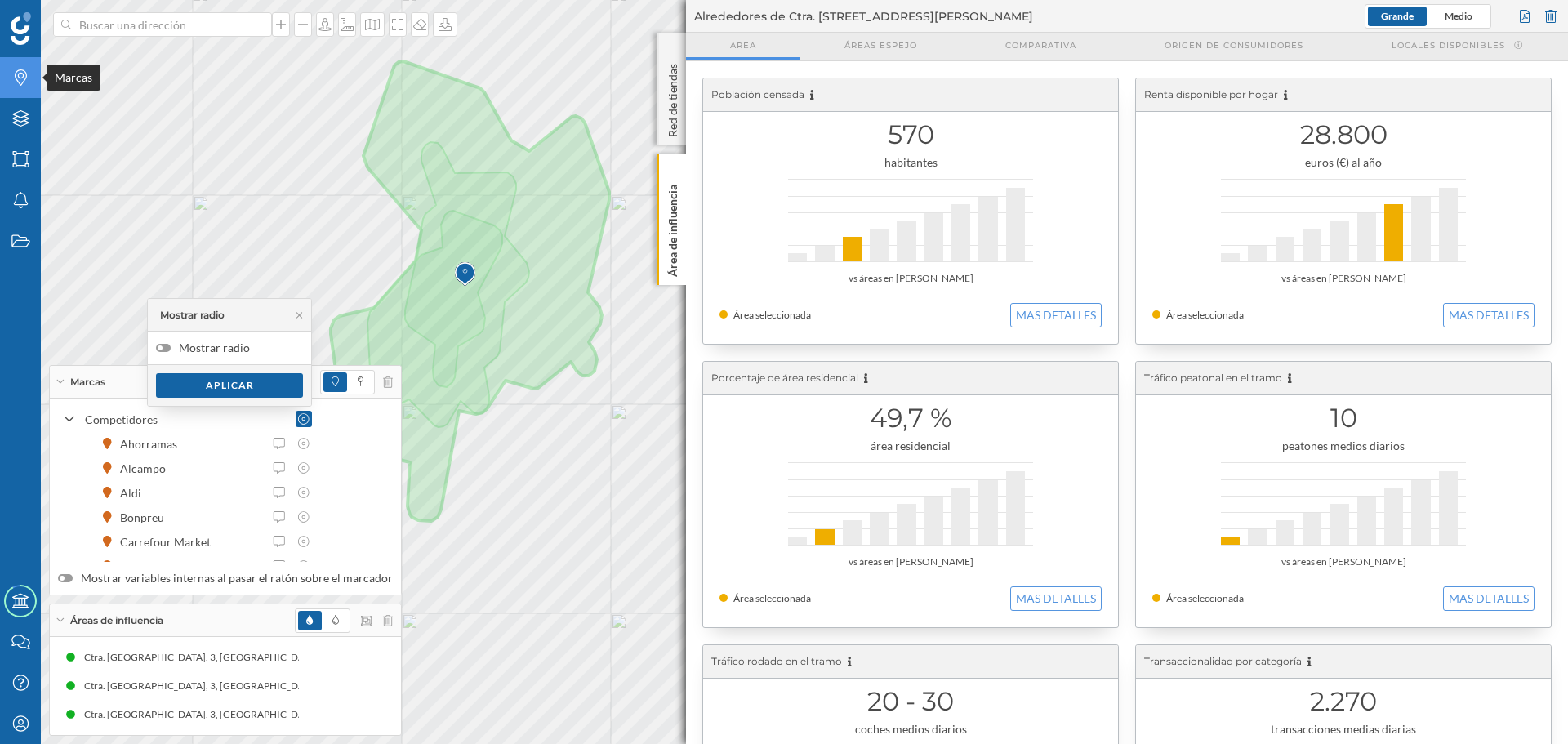
click at [25, 74] on icon at bounding box center [20, 77] width 13 height 16
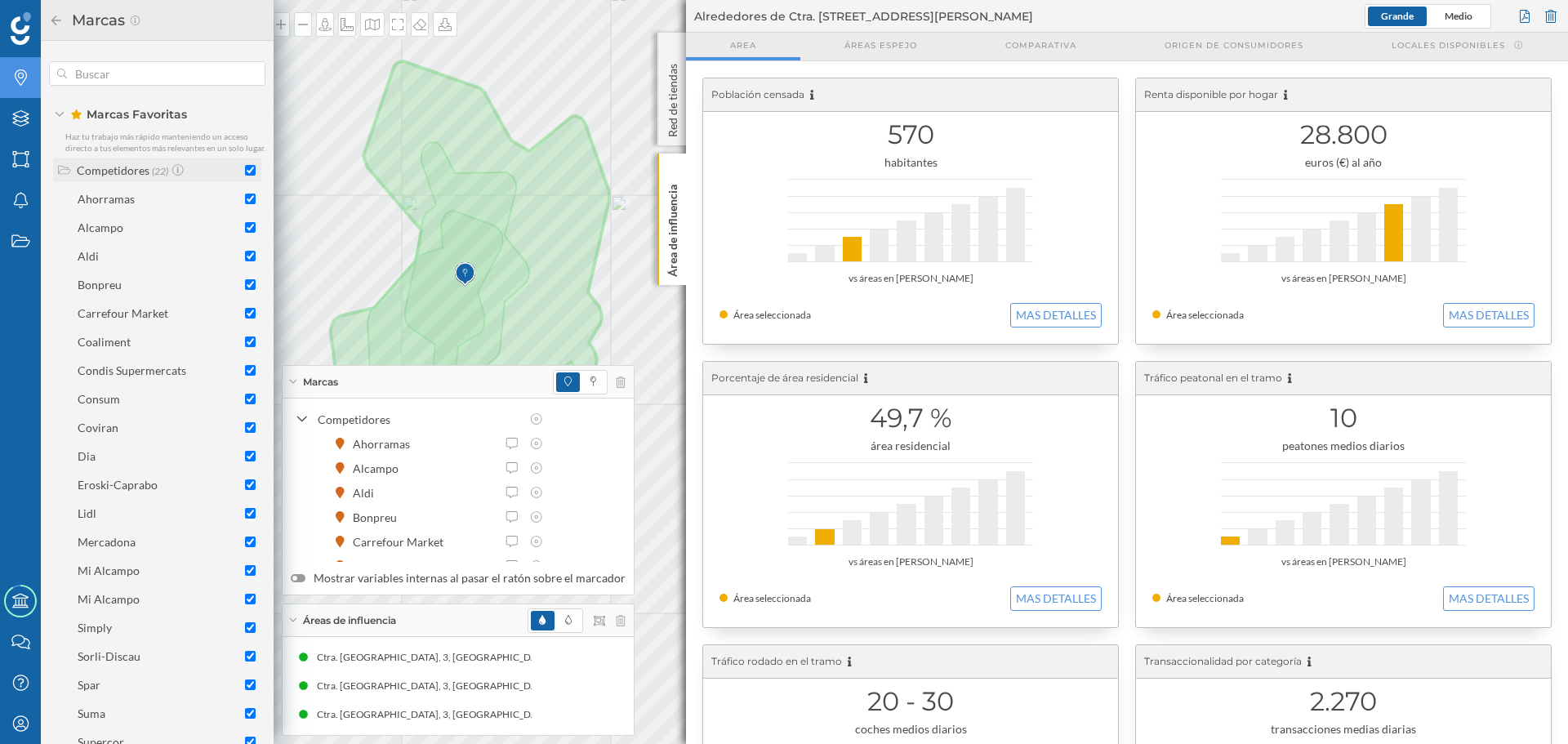
click at [252, 179] on div "Competidores (22)" at bounding box center [157, 169] width 208 height 24
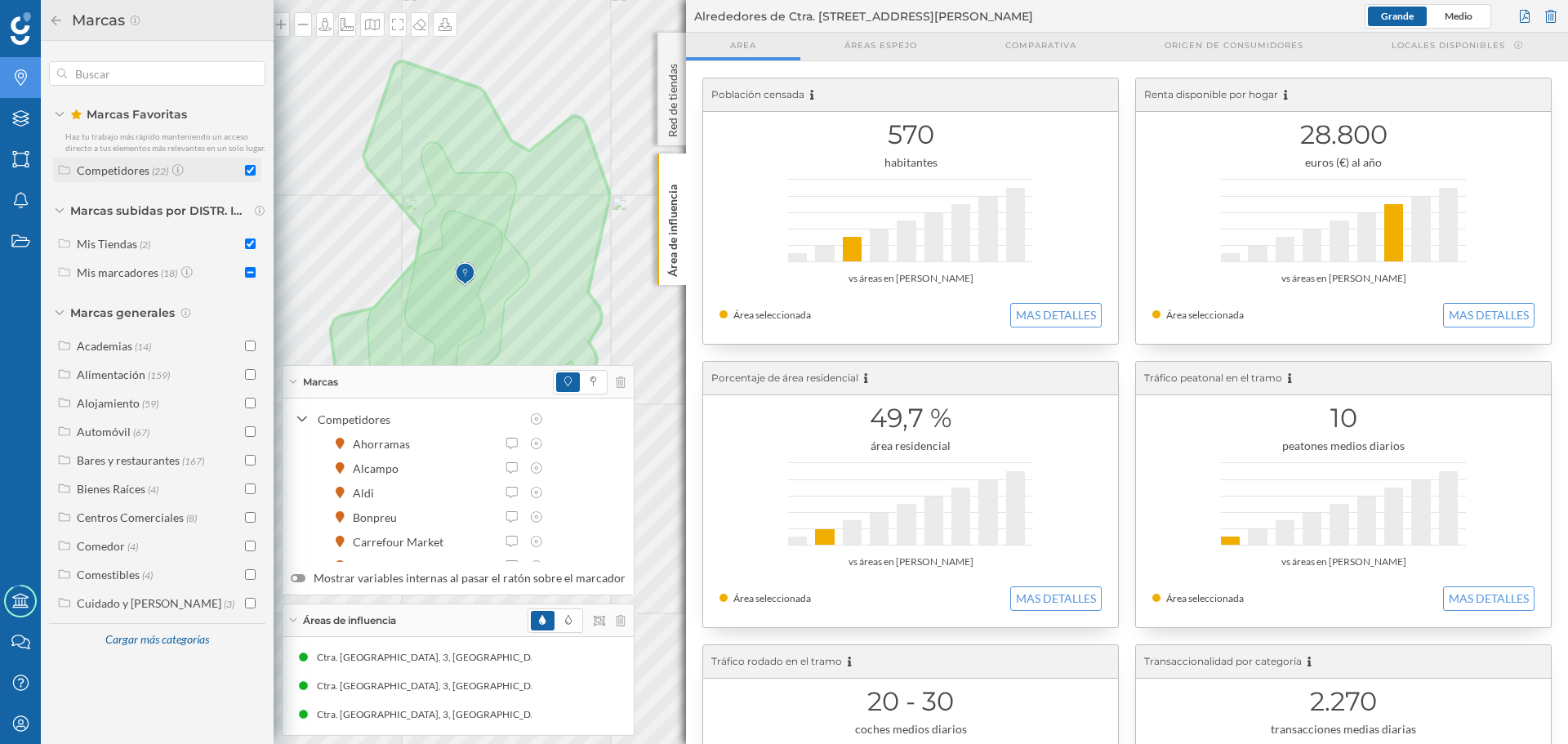
click at [248, 174] on input "checkbox" at bounding box center [250, 170] width 11 height 11
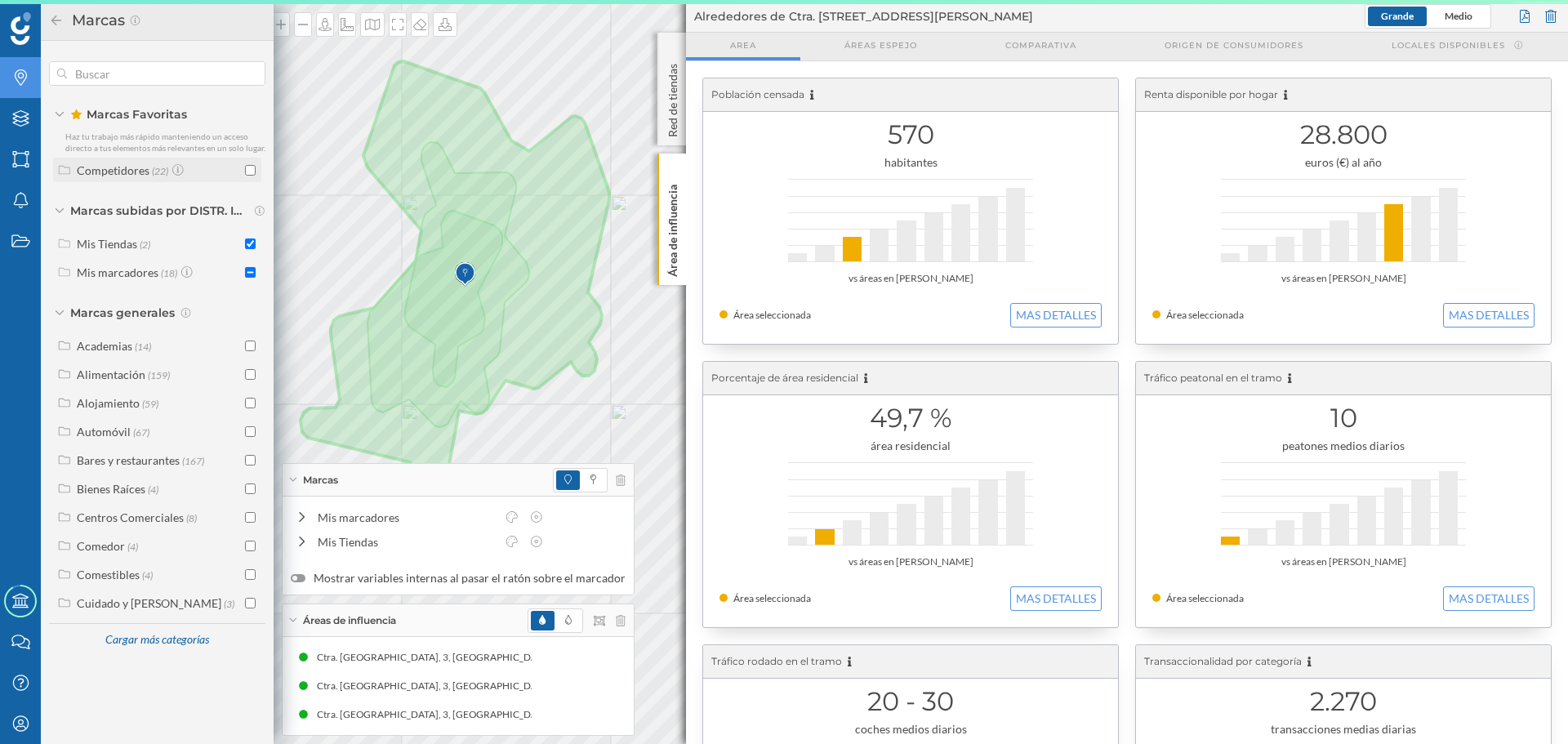
click at [252, 165] on input "checkbox" at bounding box center [250, 170] width 11 height 11
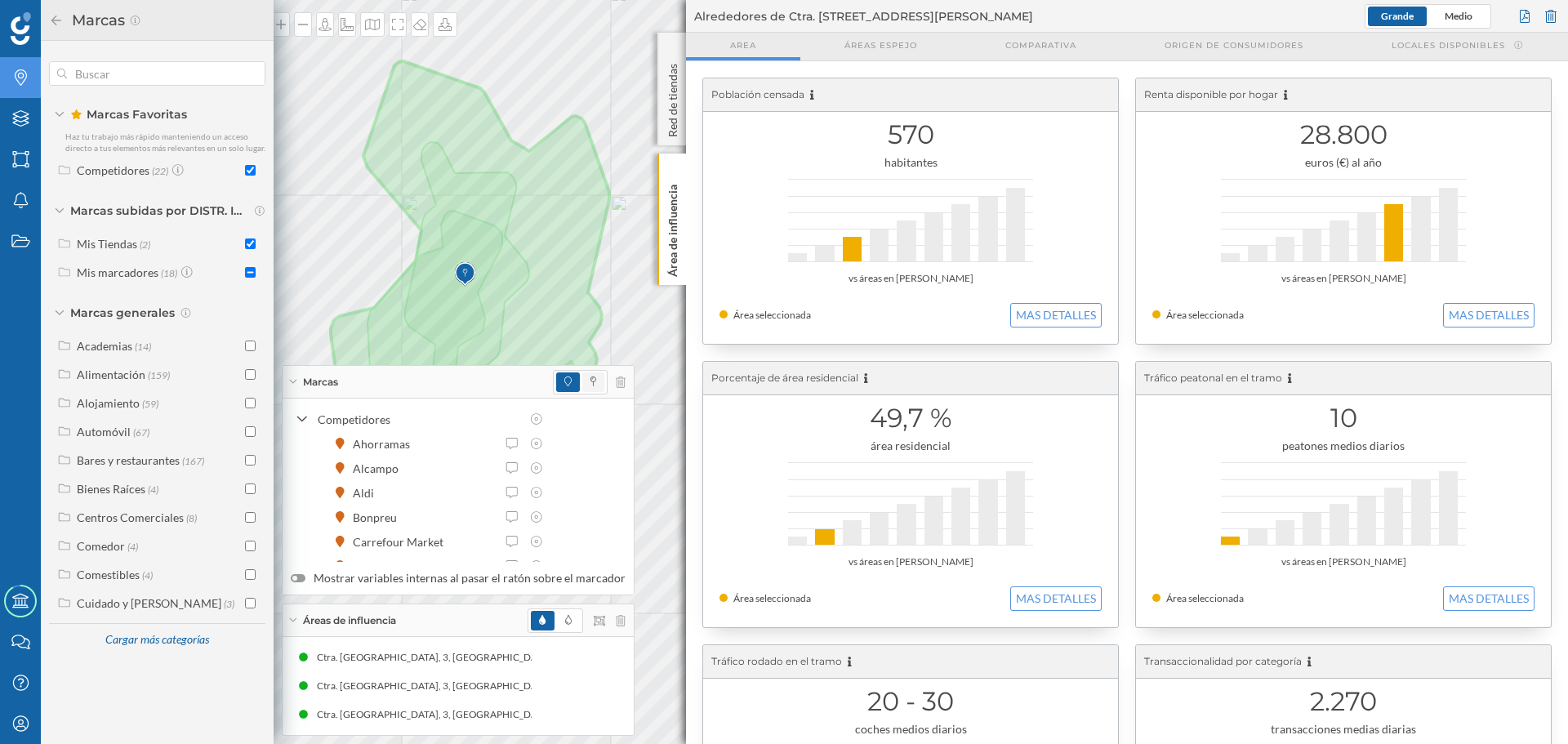
click at [592, 381] on span at bounding box center [593, 382] width 22 height 19
click at [556, 379] on span at bounding box center [568, 382] width 24 height 19
click at [468, 370] on div "Marcas" at bounding box center [458, 382] width 351 height 33
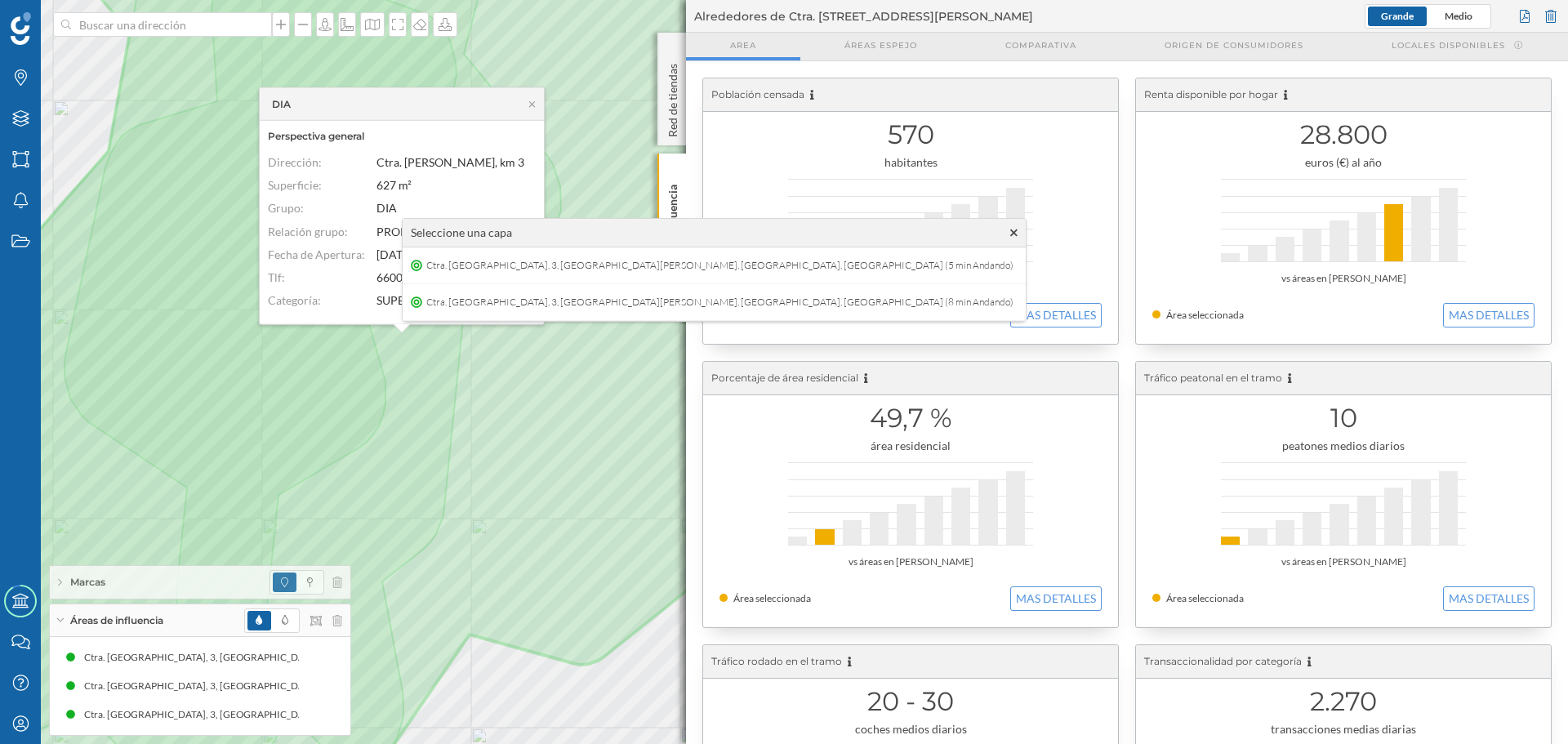
click at [1010, 230] on icon at bounding box center [1014, 232] width 8 height 8
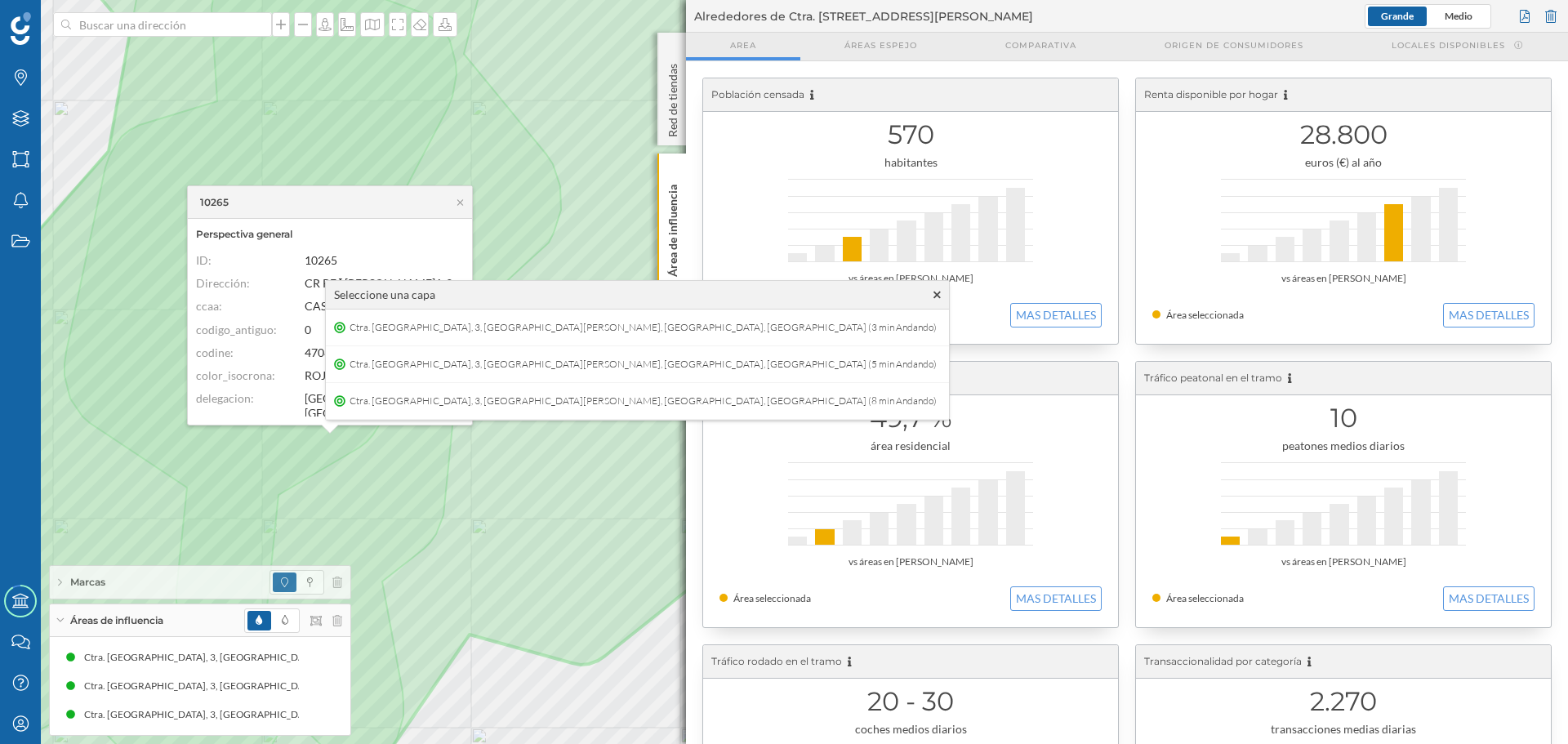
click at [934, 295] on icon at bounding box center [937, 294] width 8 height 8
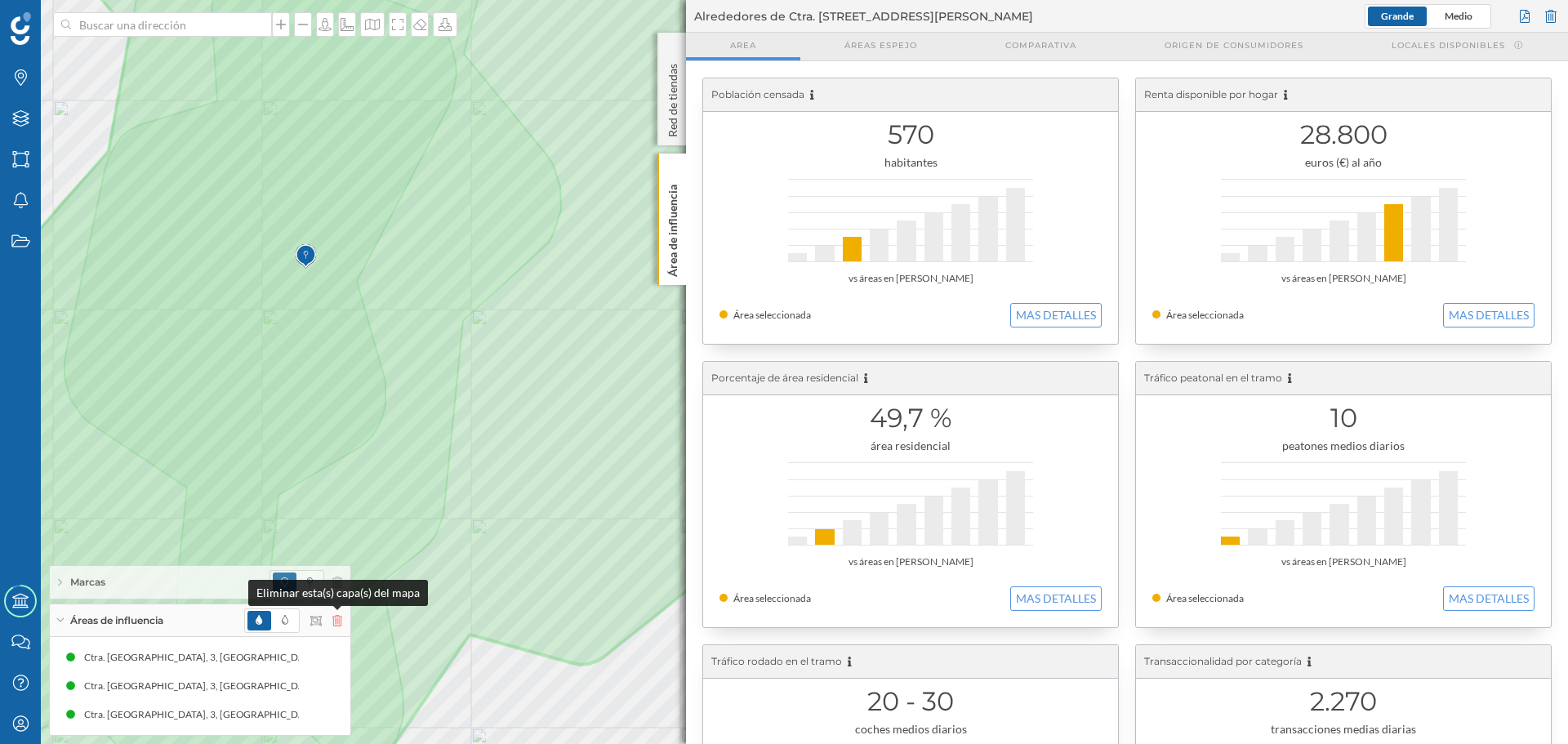
click at [334, 622] on icon at bounding box center [338, 621] width 10 height 12
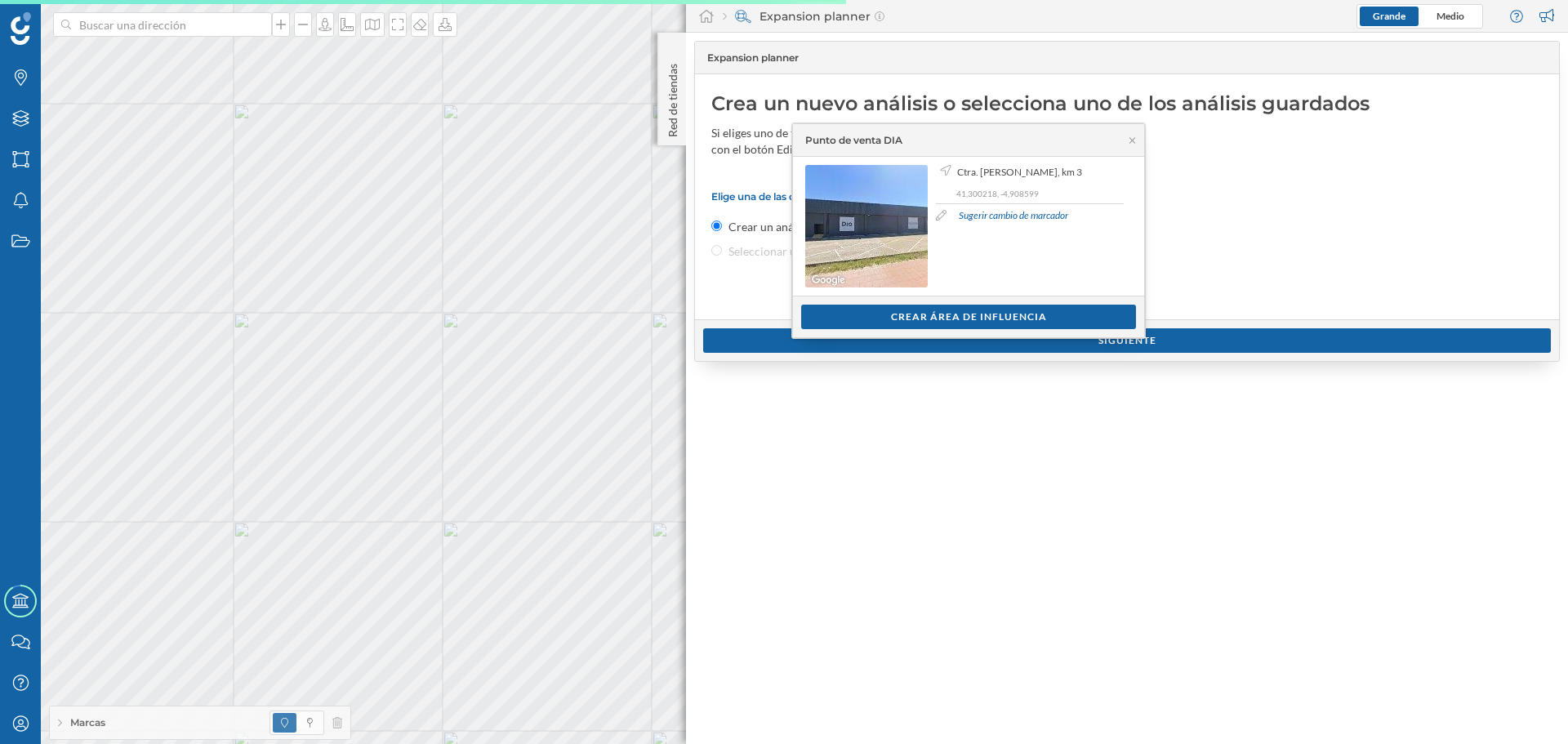
drag, startPoint x: 879, startPoint y: 314, endPoint x: 868, endPoint y: 313, distance: 11.0
click at [883, 313] on div "Crear área de influencia" at bounding box center [968, 317] width 334 height 24
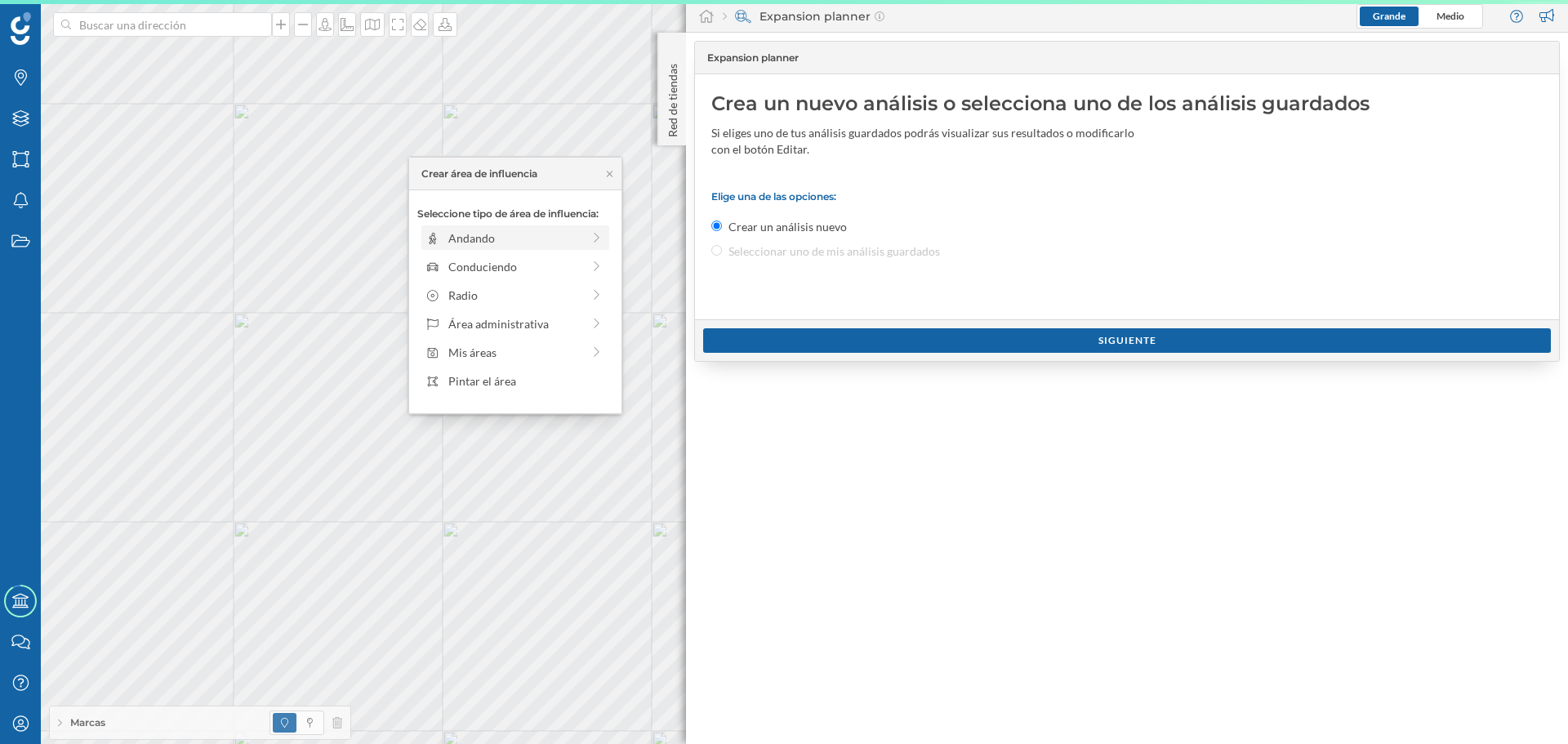
click at [475, 239] on div "Andando" at bounding box center [515, 238] width 133 height 17
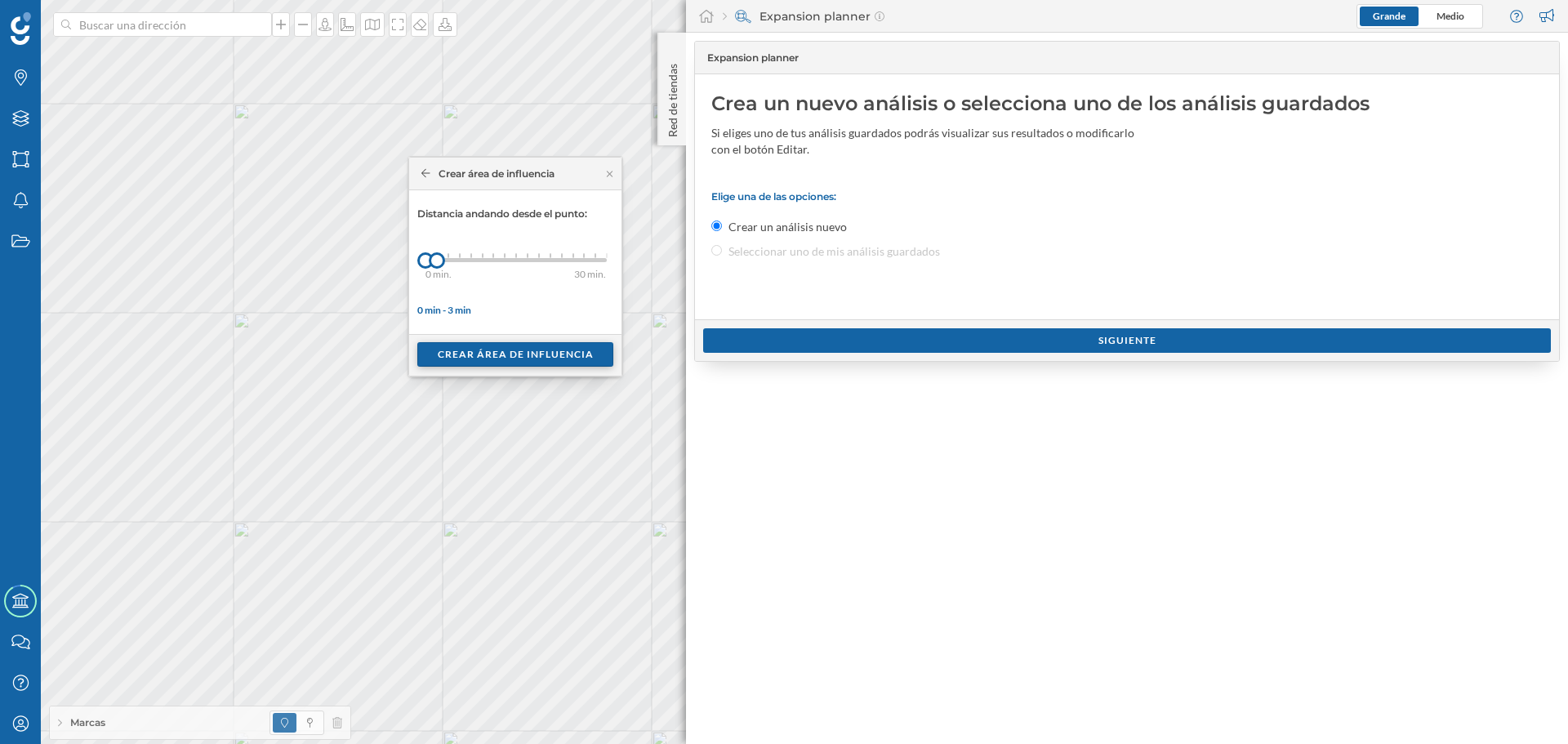
click at [482, 360] on div "Crear área de influencia" at bounding box center [515, 354] width 196 height 24
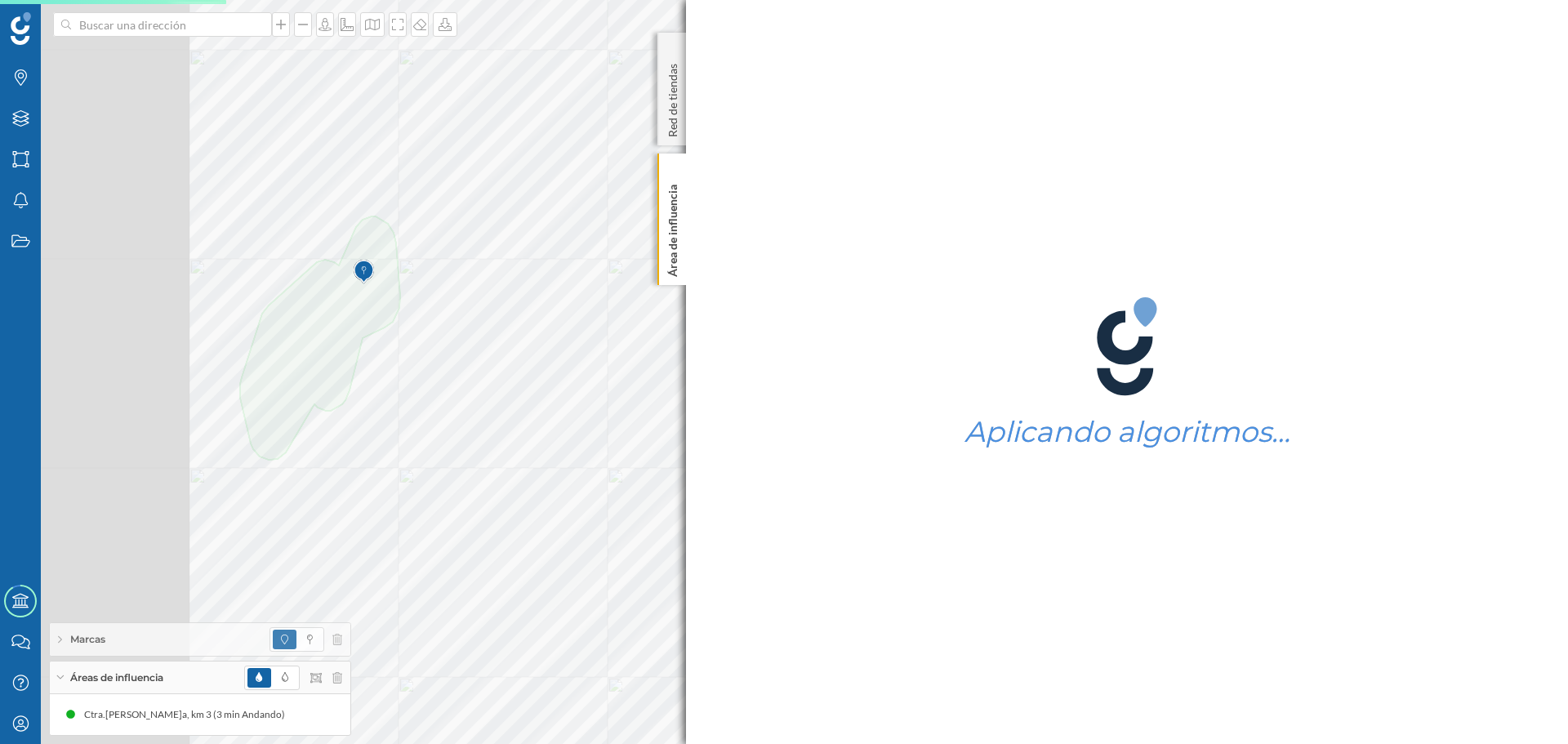
click at [722, 148] on div at bounding box center [722, 148] width 0 height 0
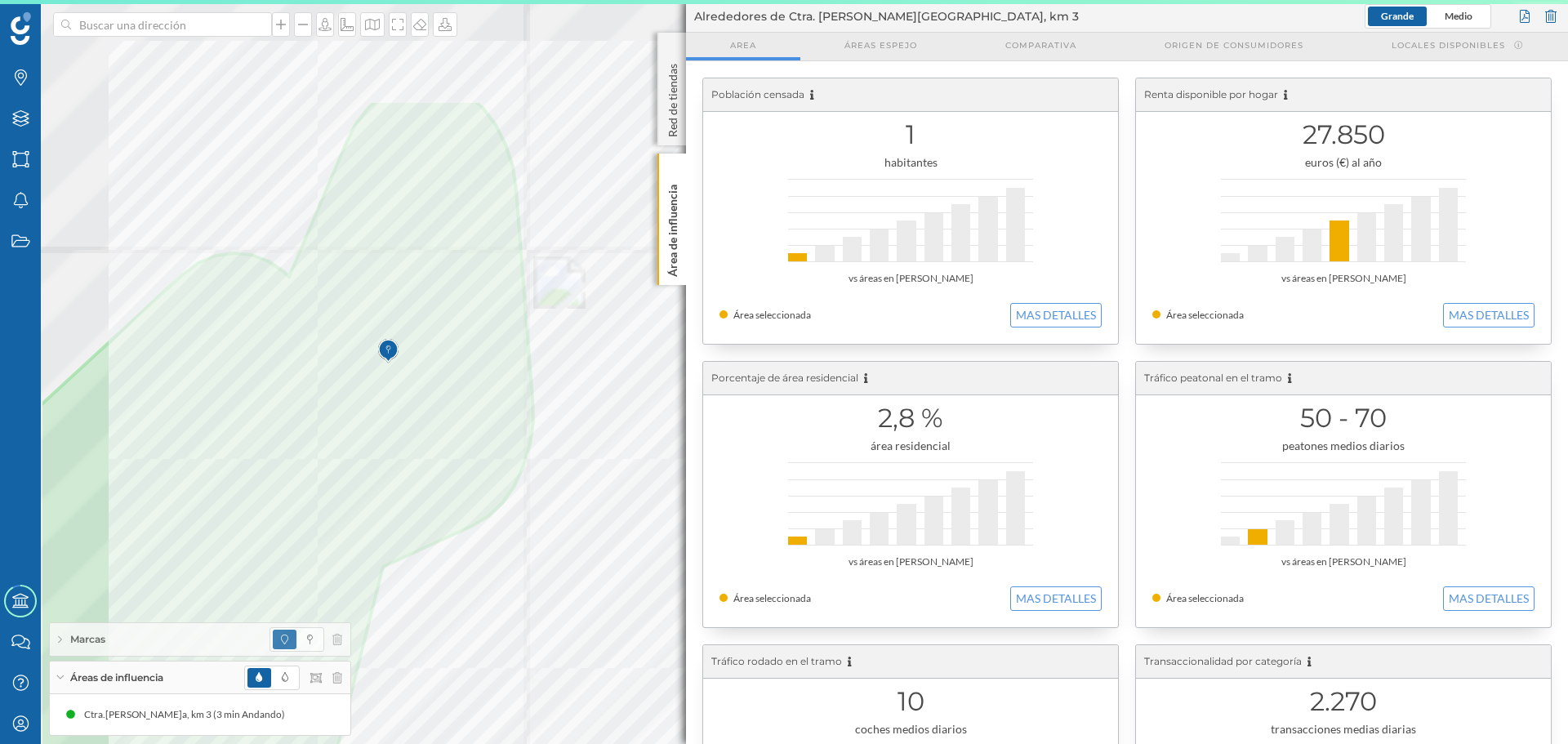
click at [921, 326] on div at bounding box center [921, 326] width 0 height 0
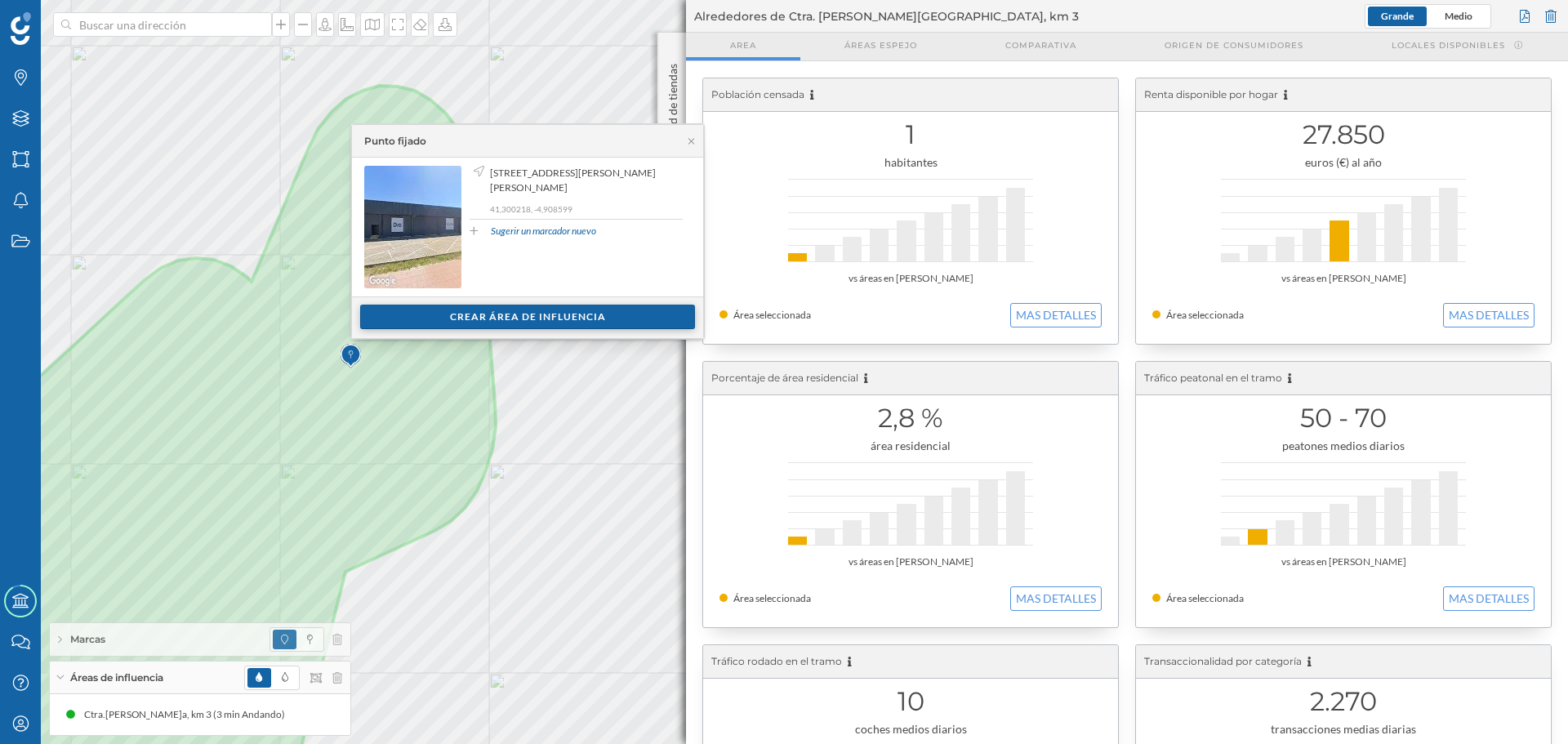
click at [418, 317] on div "Crear área de influencia" at bounding box center [527, 317] width 334 height 24
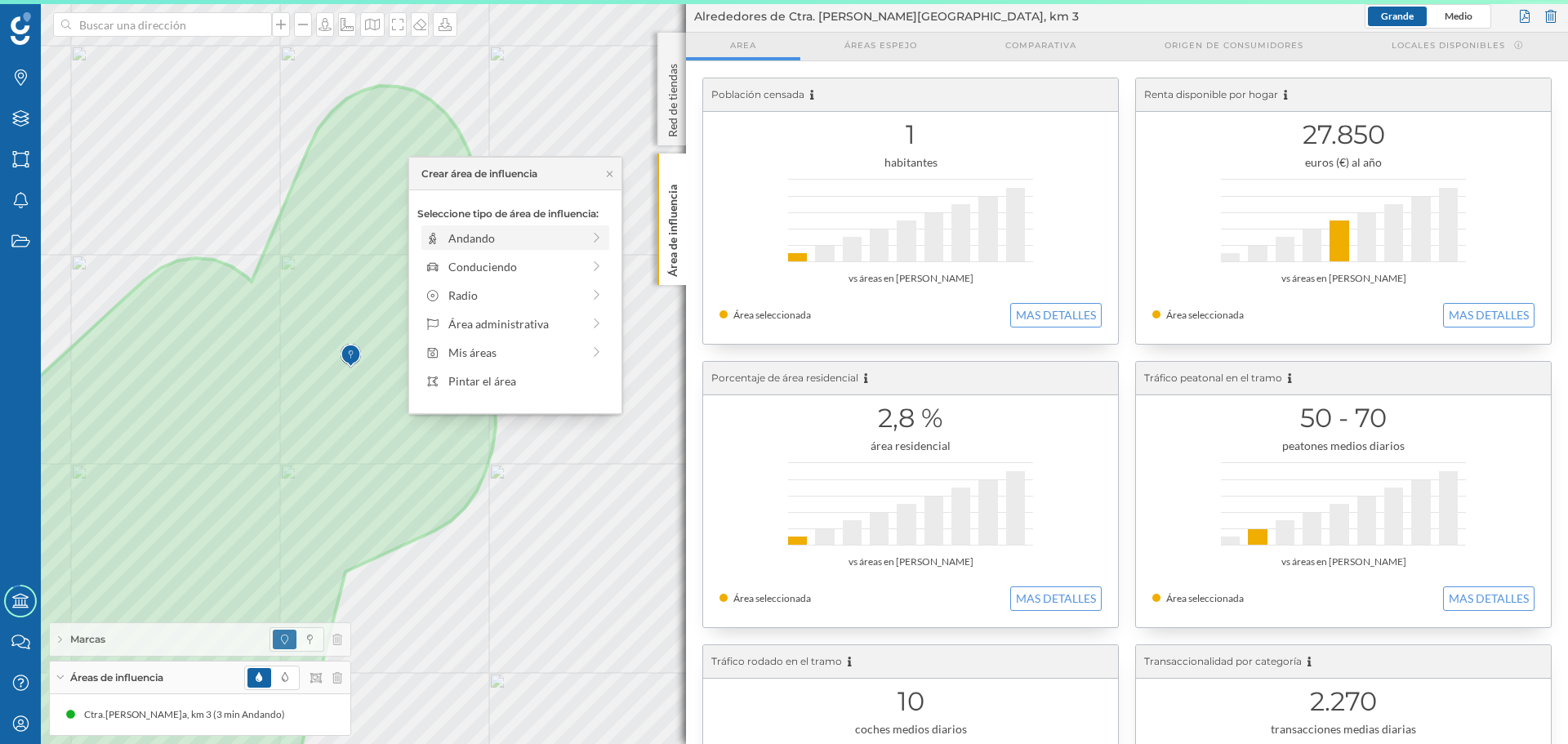
click at [479, 231] on div "Andando" at bounding box center [515, 238] width 133 height 17
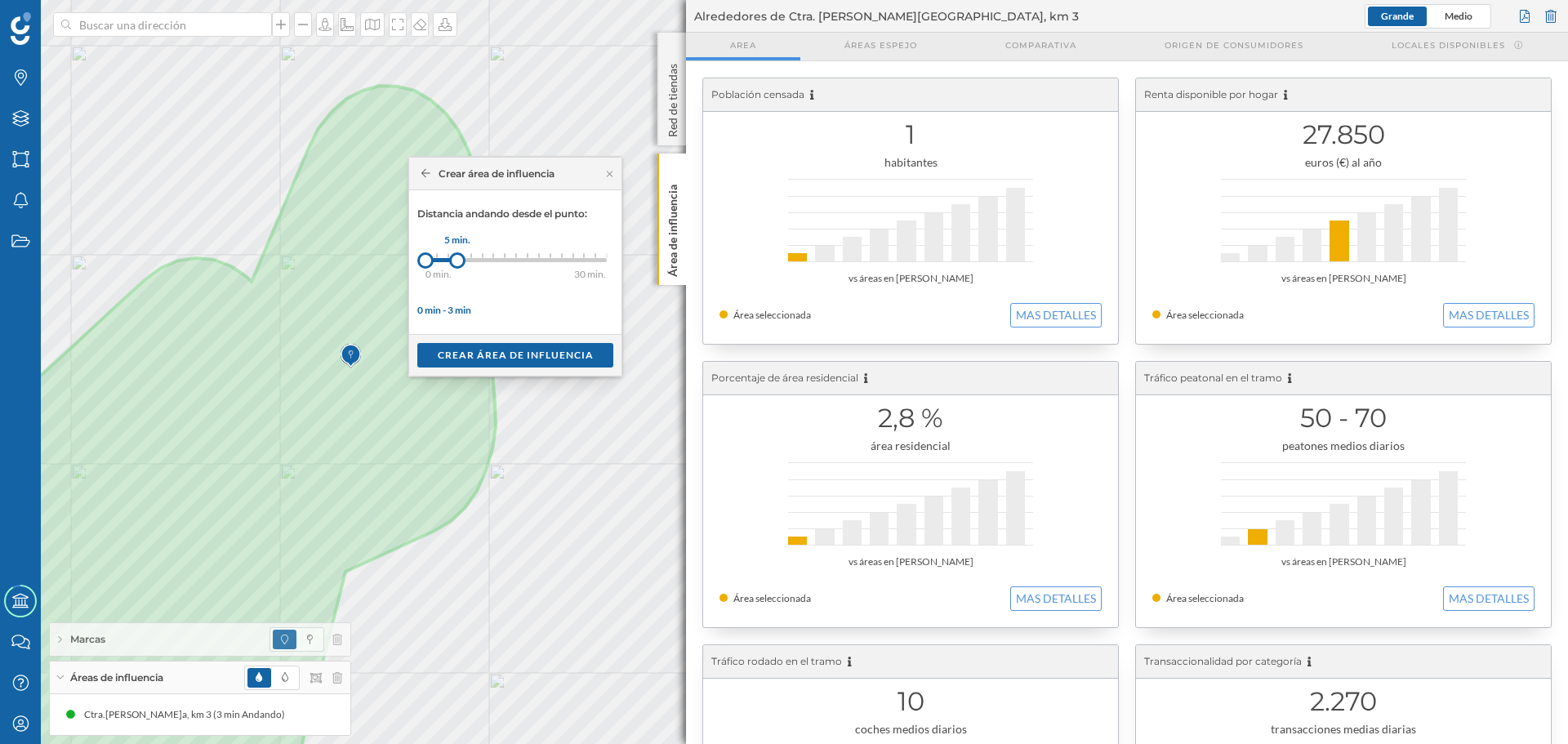
drag, startPoint x: 431, startPoint y: 258, endPoint x: 458, endPoint y: 258, distance: 27.0
click at [458, 258] on div at bounding box center [457, 260] width 16 height 16
click at [469, 354] on div "Crear área de influencia" at bounding box center [515, 354] width 196 height 24
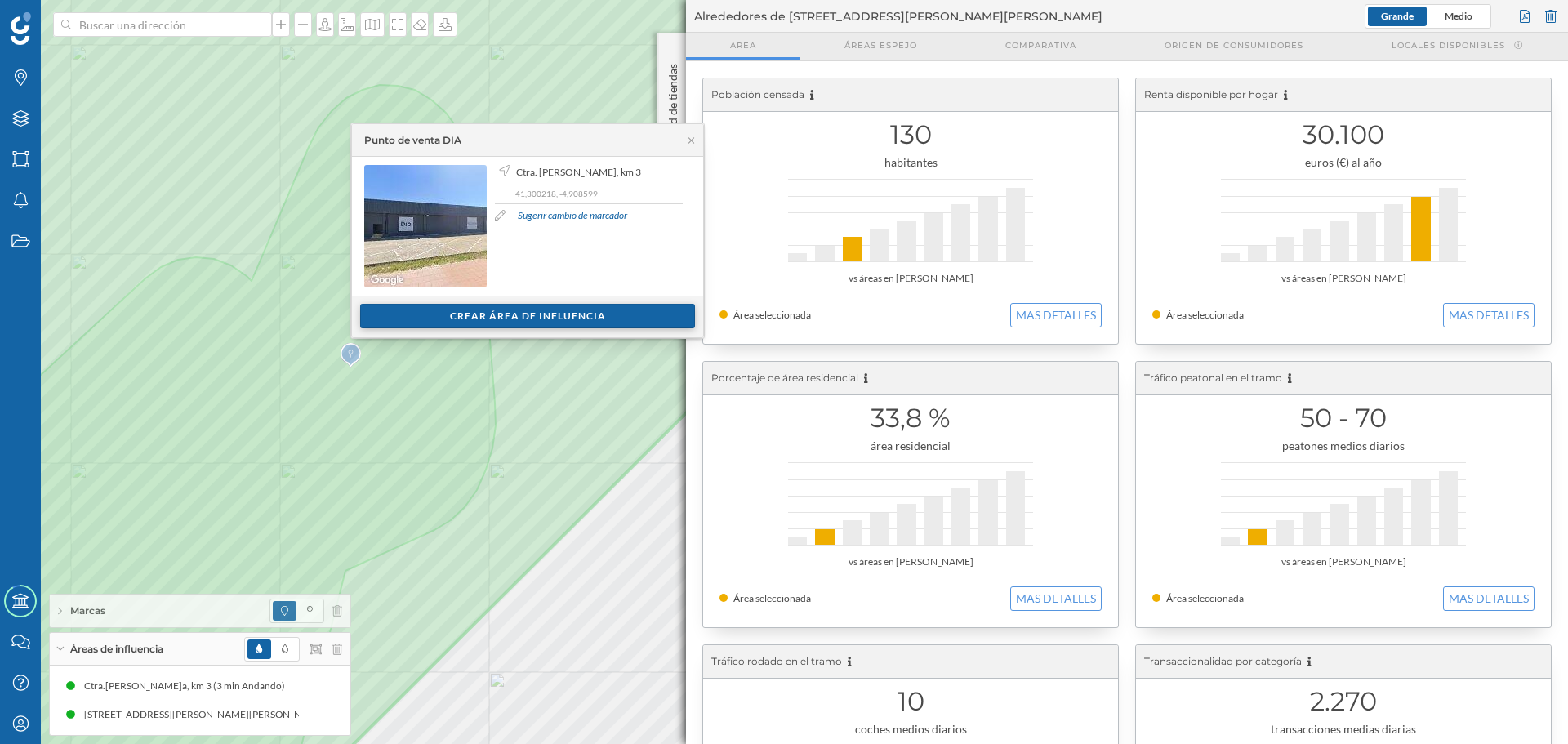
click at [433, 312] on div "Crear área de influencia" at bounding box center [527, 316] width 334 height 24
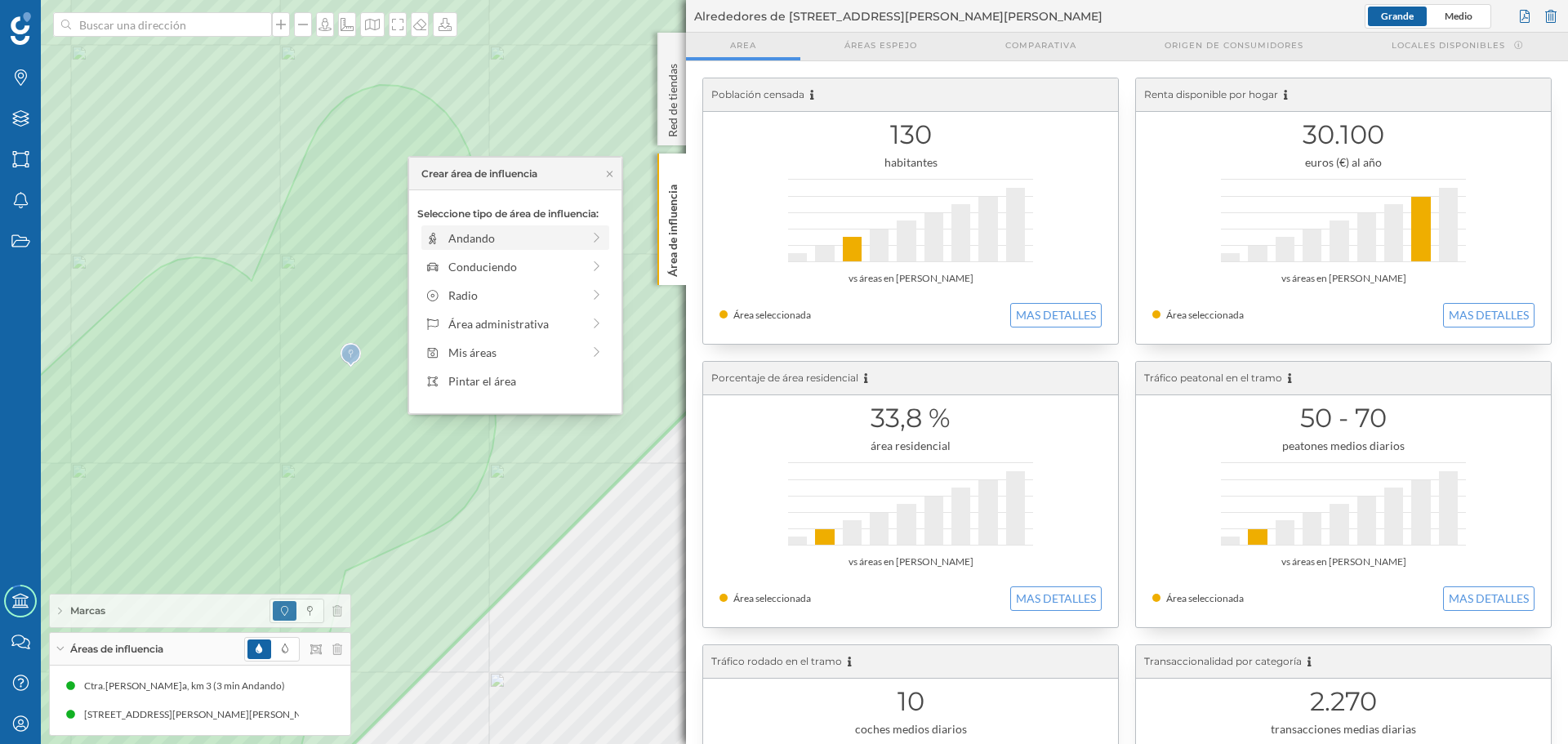
click at [458, 238] on div "Andando" at bounding box center [515, 238] width 133 height 17
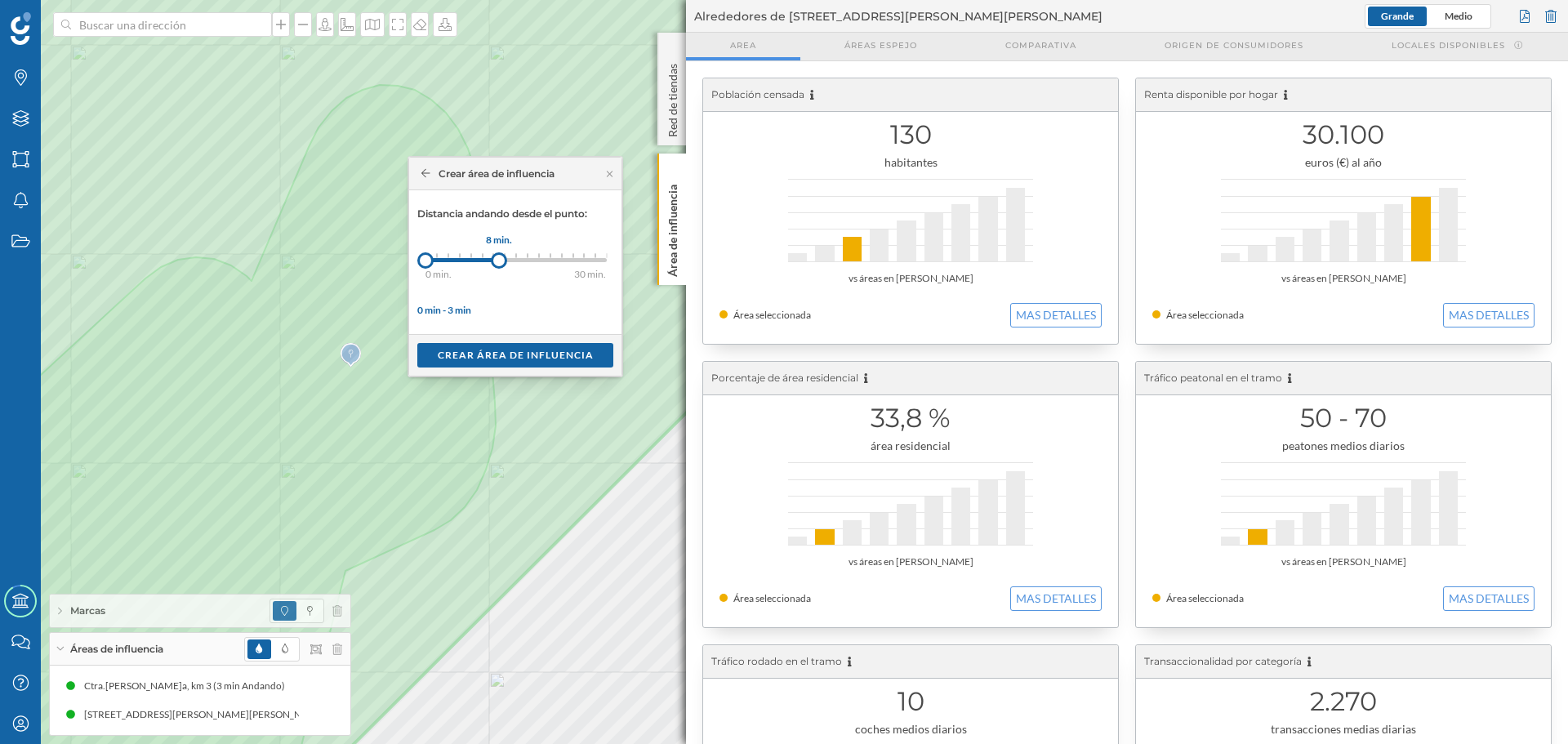
drag, startPoint x: 442, startPoint y: 259, endPoint x: 499, endPoint y: 261, distance: 57.0
click at [499, 261] on div at bounding box center [499, 260] width 16 height 16
click at [519, 355] on div "Crear área de influencia" at bounding box center [515, 354] width 196 height 24
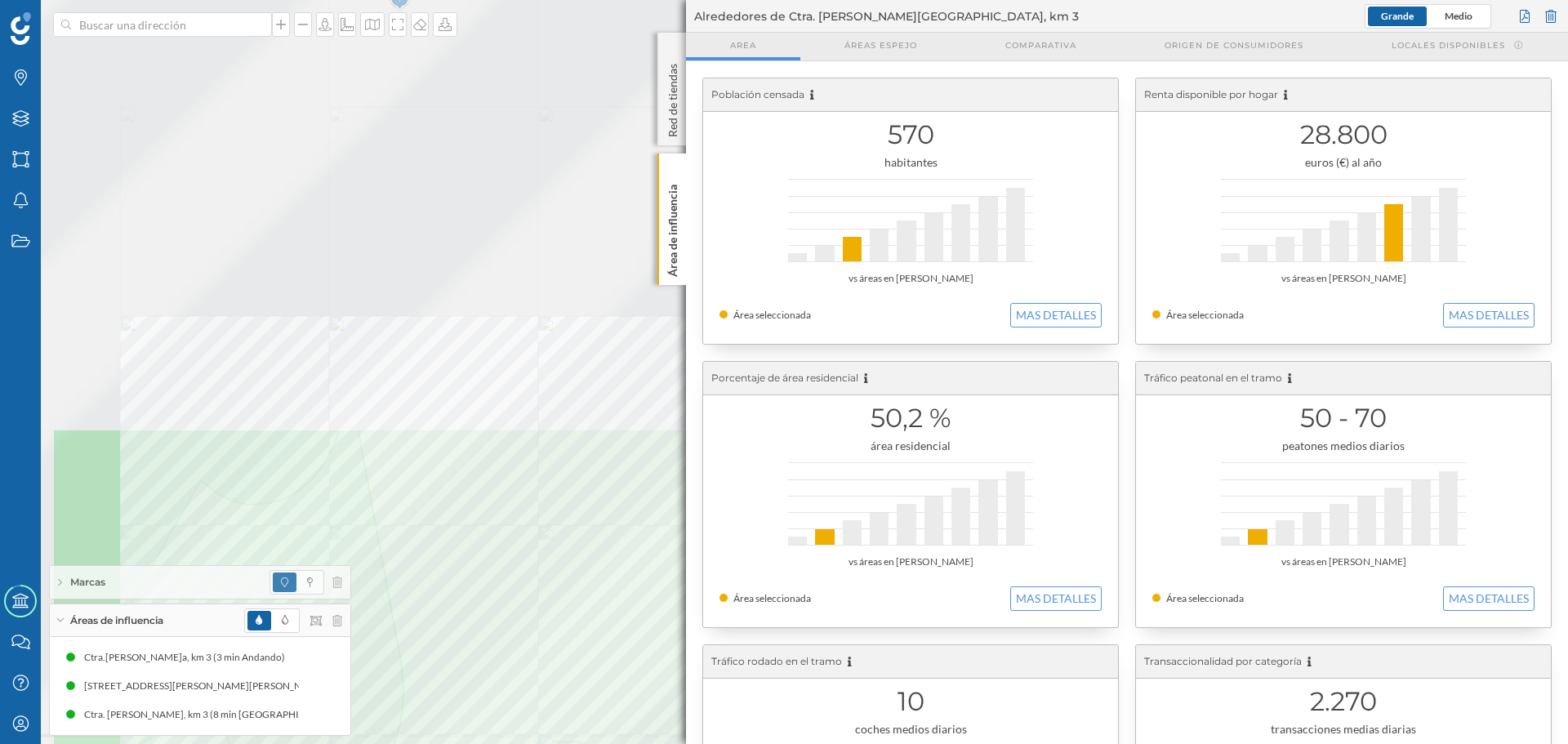
click at [487, 743] on html "Marcas Capas Áreas Notificaciones Estados Academy Contacta con nosotros Centro …" at bounding box center [784, 372] width 1568 height 744
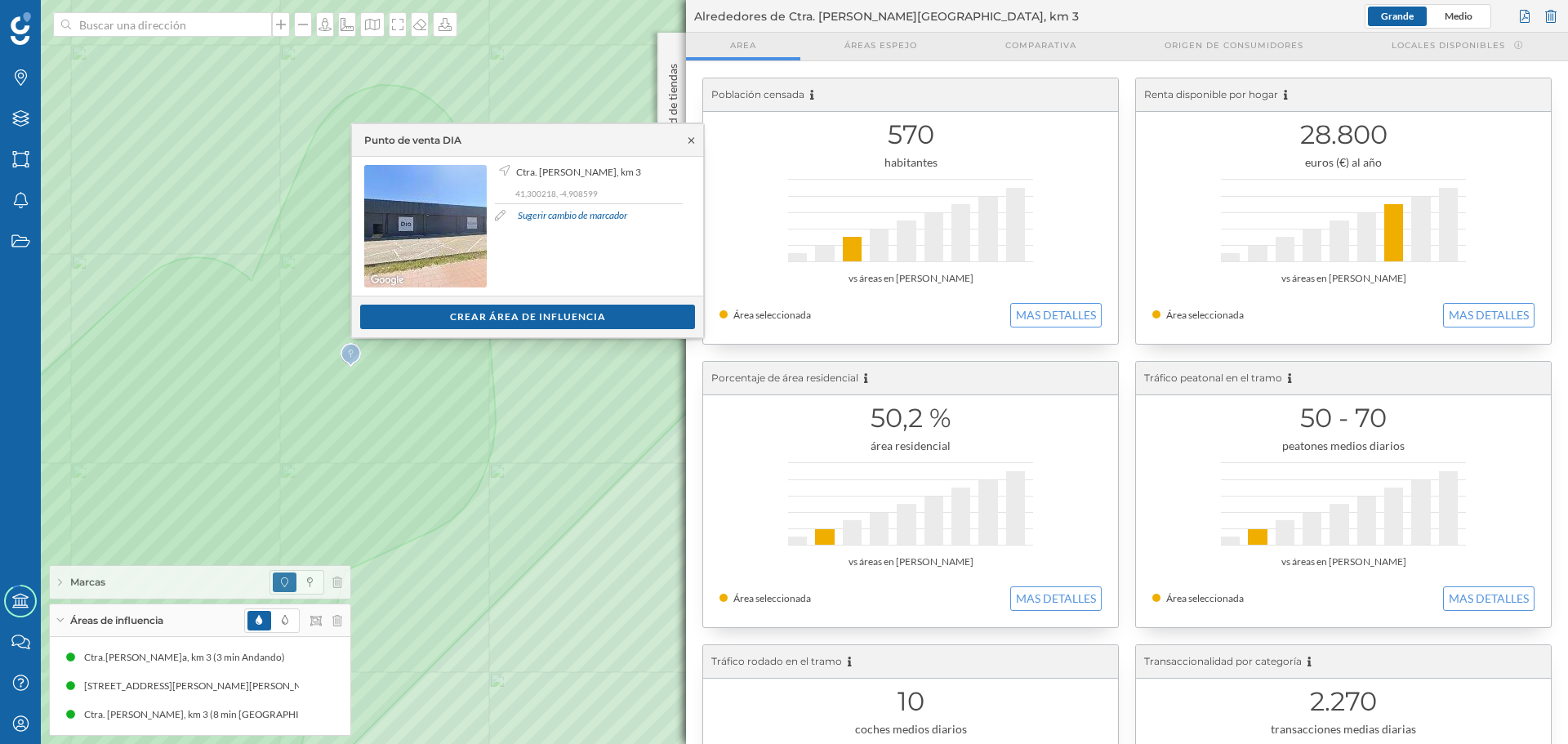
click at [689, 136] on icon at bounding box center [691, 141] width 13 height 10
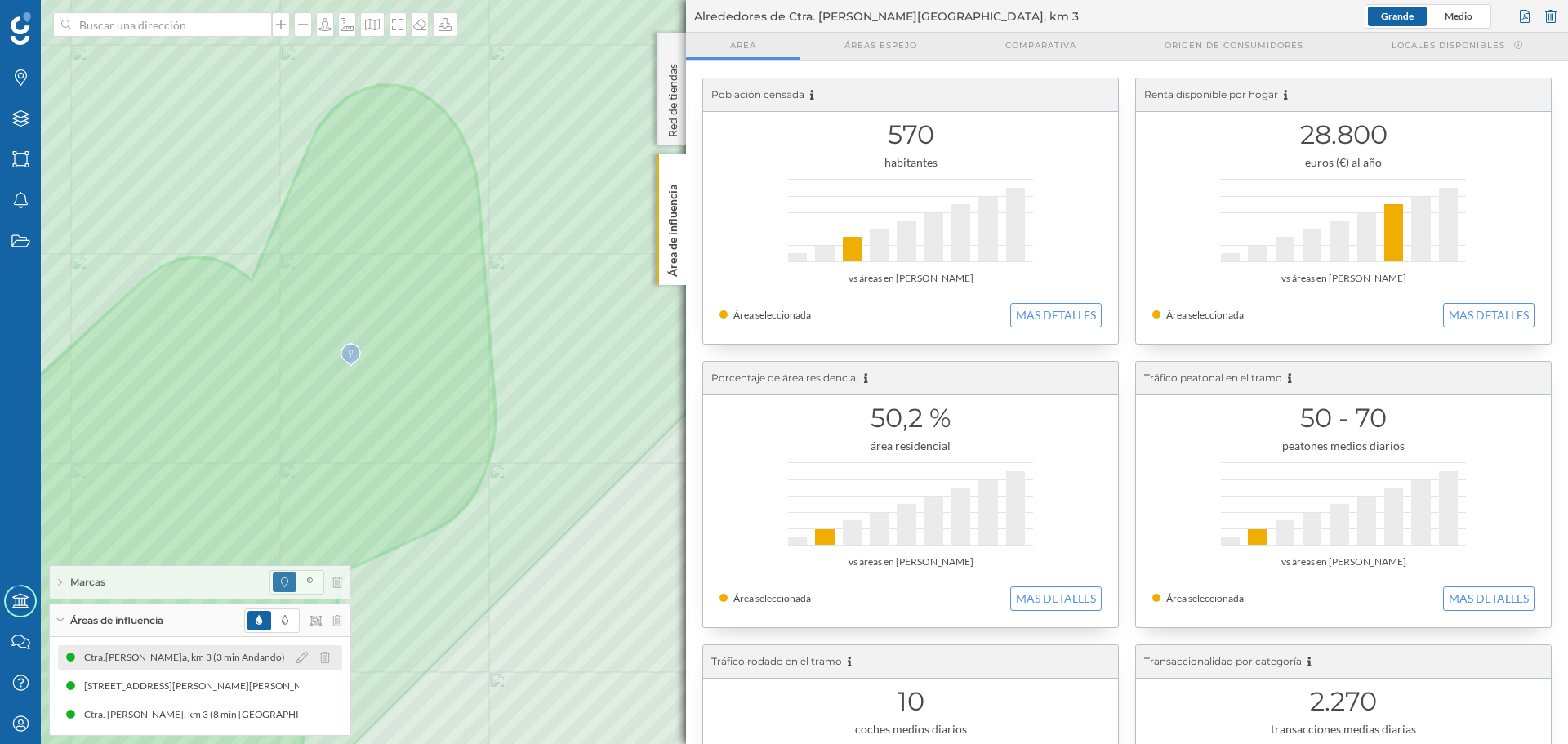
click at [188, 650] on div "Ctra.[PERSON_NAME]a, km 3 (3 min Andando)" at bounding box center [189, 657] width 209 height 16
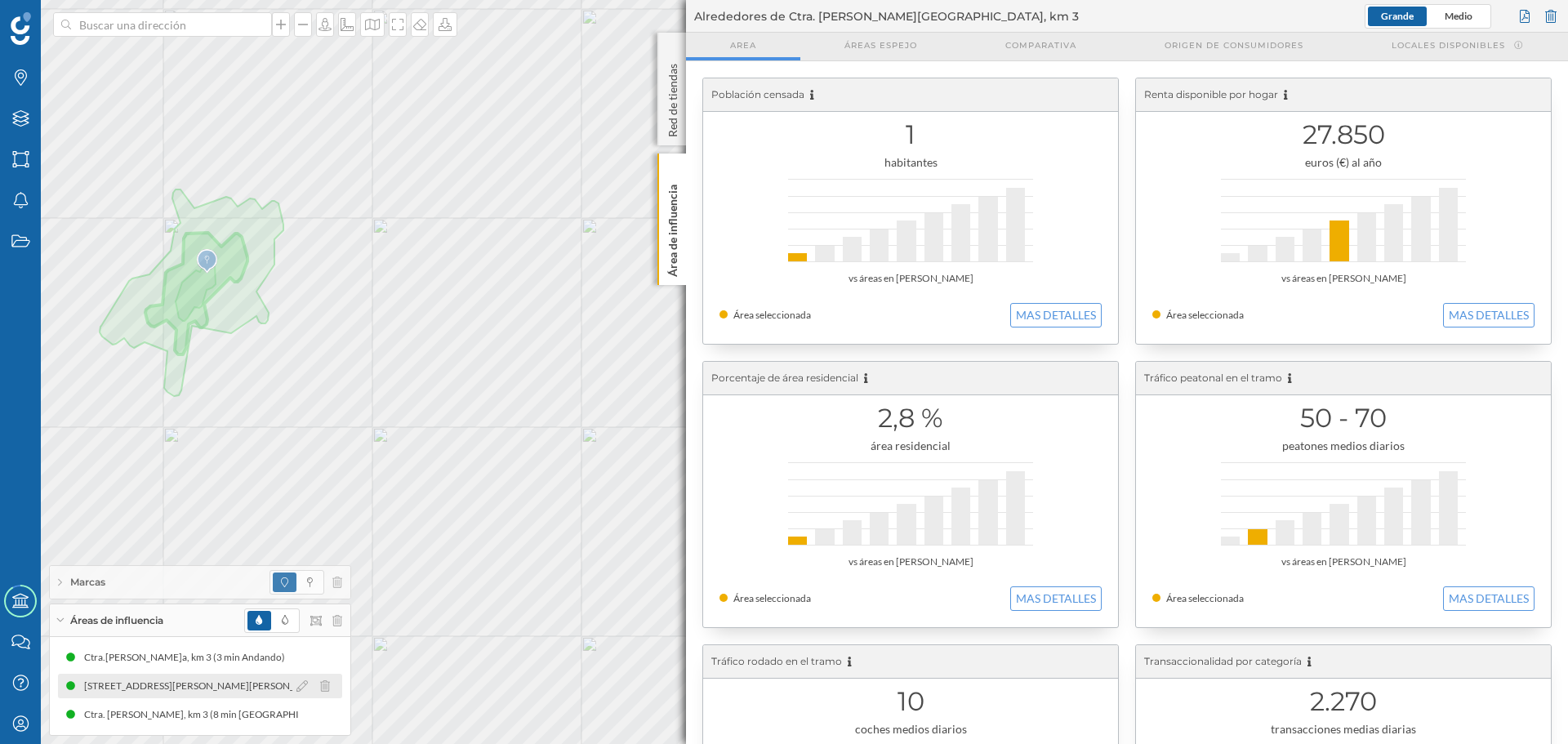
click at [207, 697] on div "[STREET_ADDRESS][PERSON_NAME][PERSON_NAME] (5 min Andando) [STREET_ADDRESS][PER…" at bounding box center [200, 686] width 284 height 24
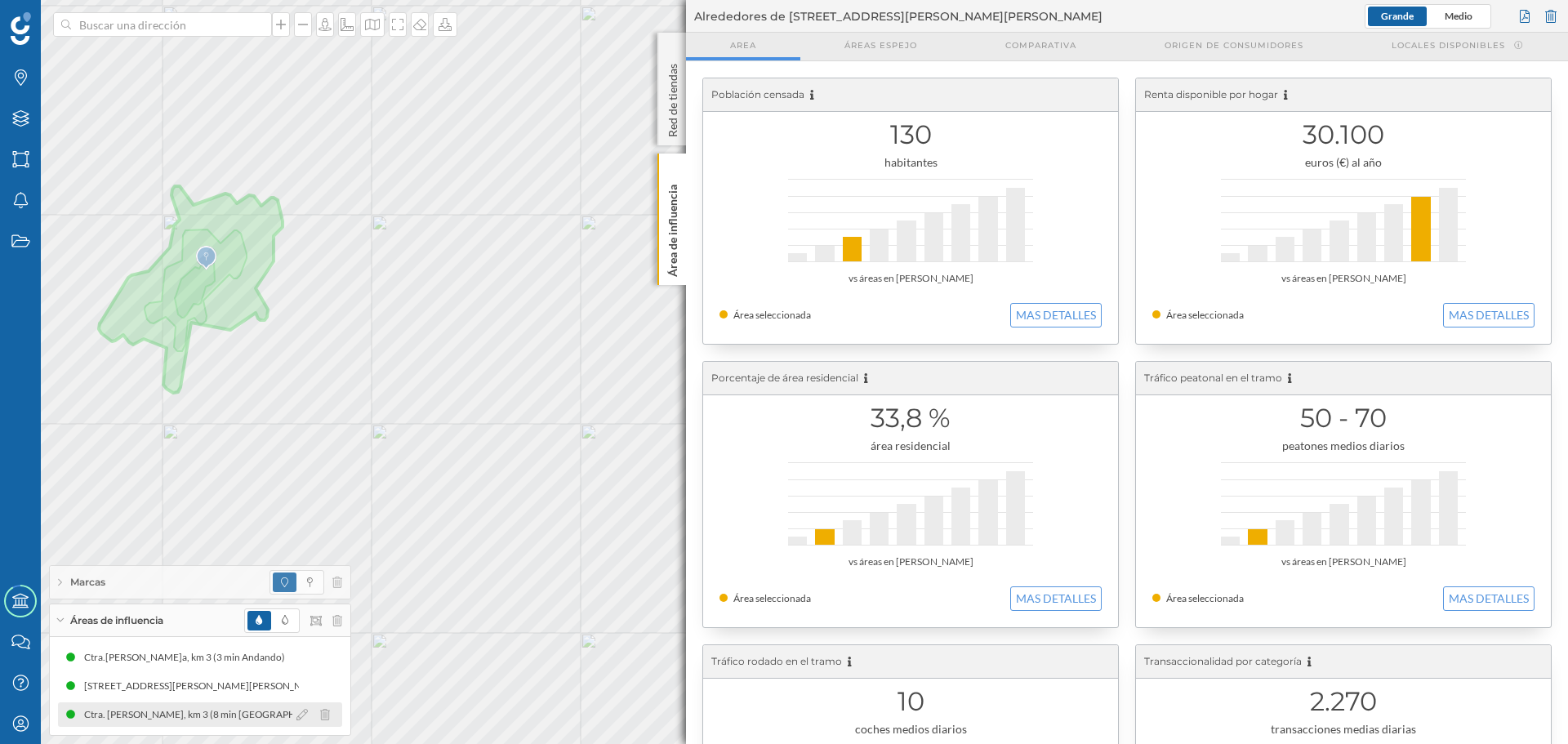
click at [216, 720] on div "Ctra. [PERSON_NAME], km 3 (8 min [GEOGRAPHIC_DATA])" at bounding box center [217, 715] width 265 height 16
click at [662, 222] on div "Área de influencia" at bounding box center [672, 219] width 29 height 131
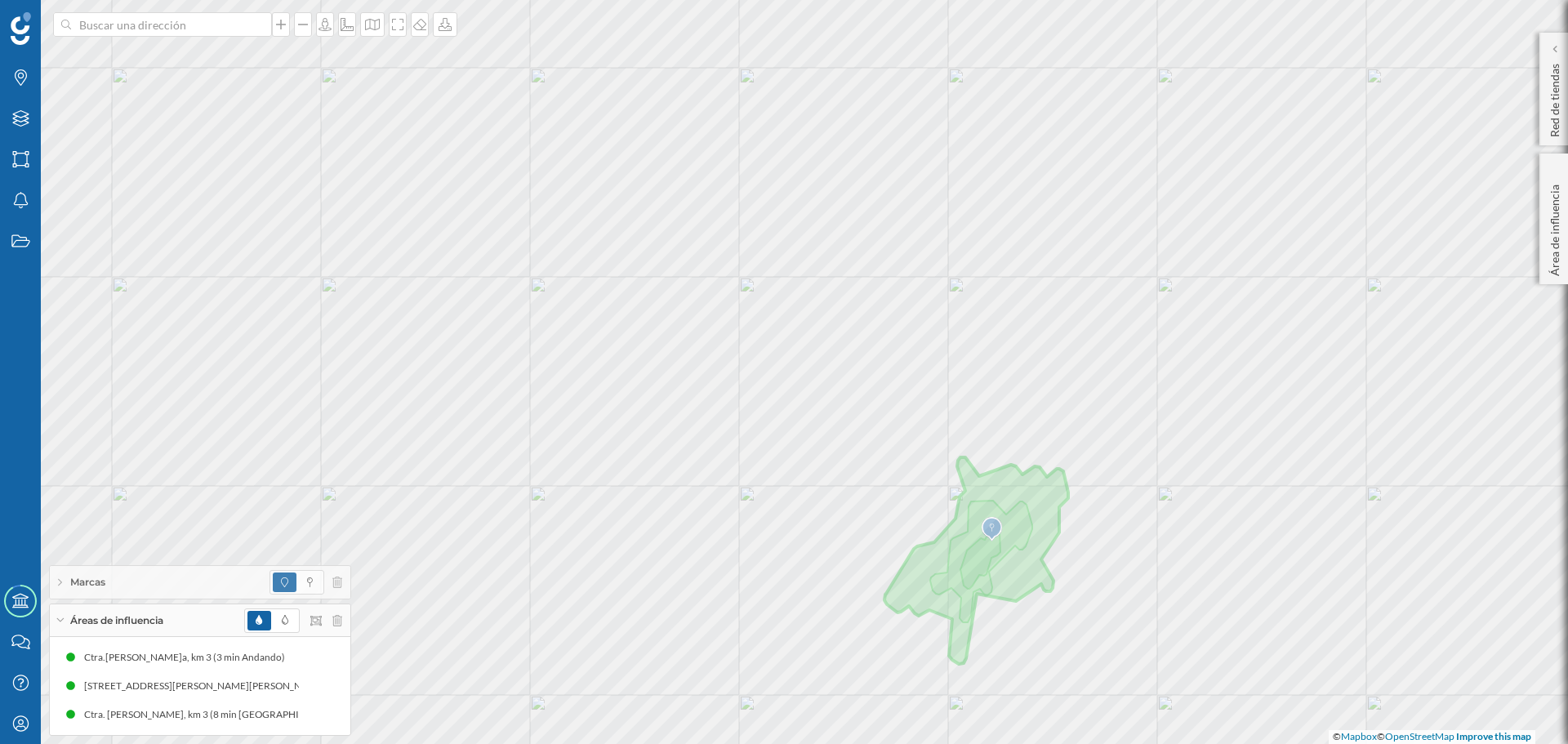
click at [138, 587] on div "Marcas" at bounding box center [200, 582] width 301 height 33
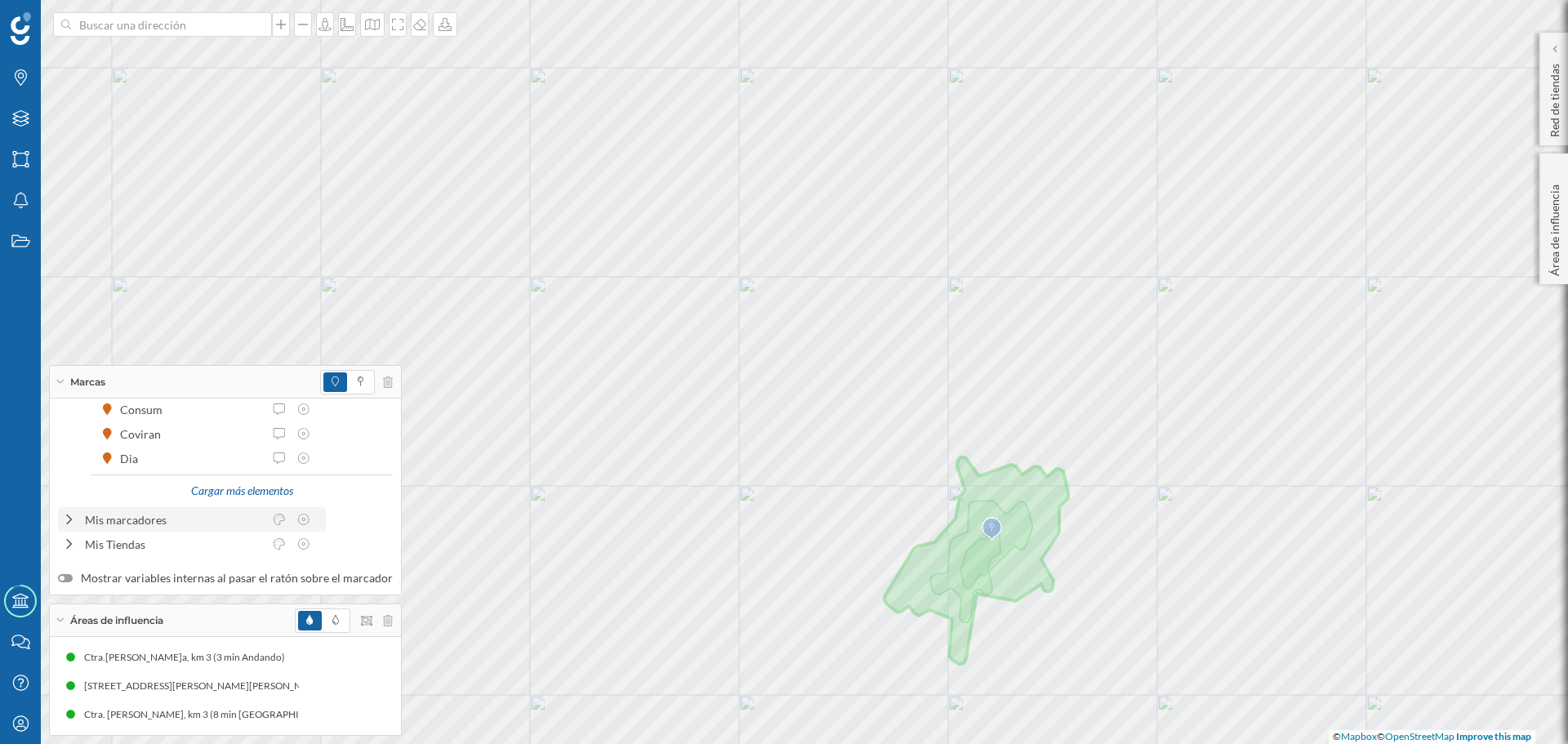
scroll to position [208, 0]
click at [139, 518] on div "Mis marcadores" at bounding box center [174, 517] width 178 height 17
click at [133, 538] on div "Mis Tiendas" at bounding box center [174, 542] width 178 height 17
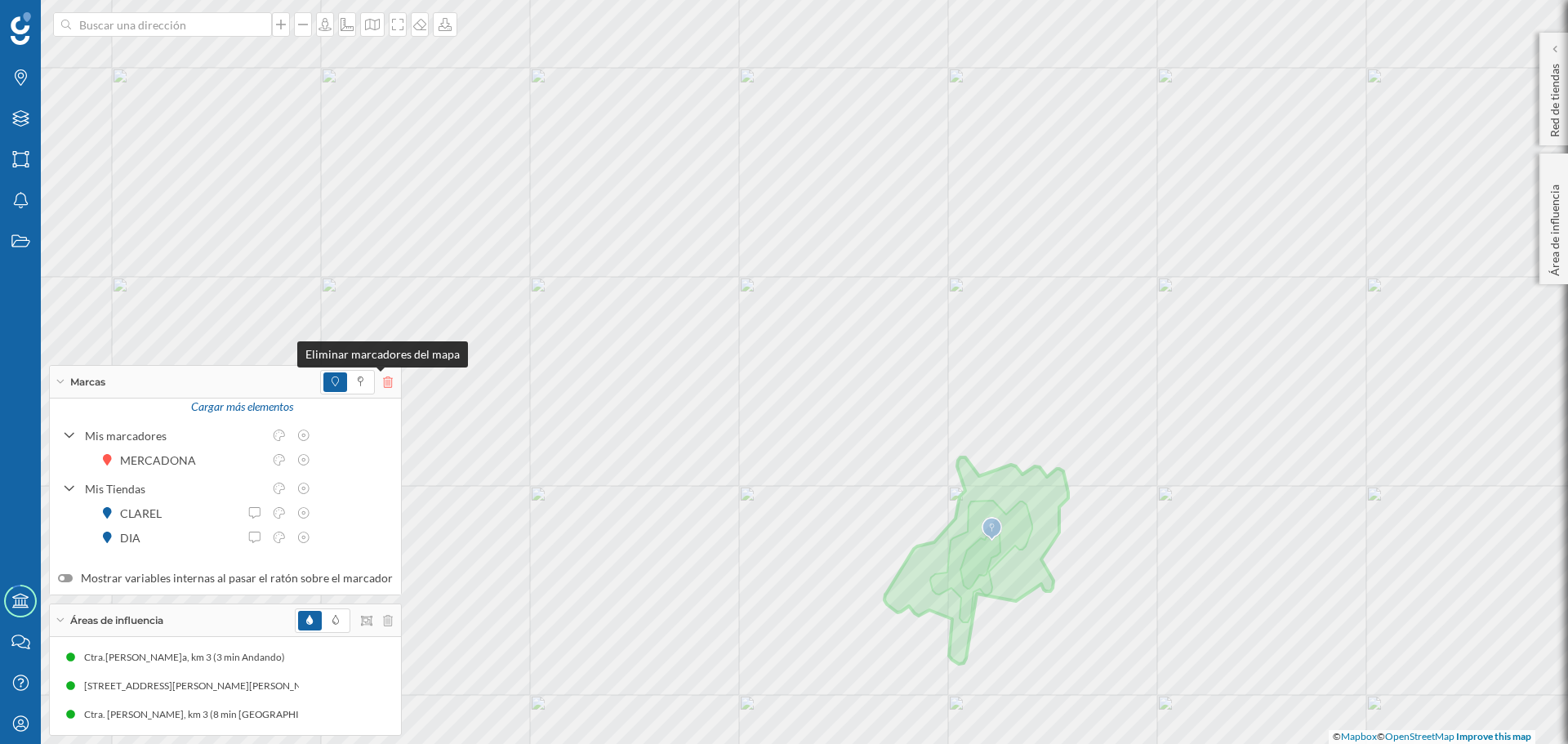
click at [383, 385] on icon at bounding box center [388, 383] width 10 height 12
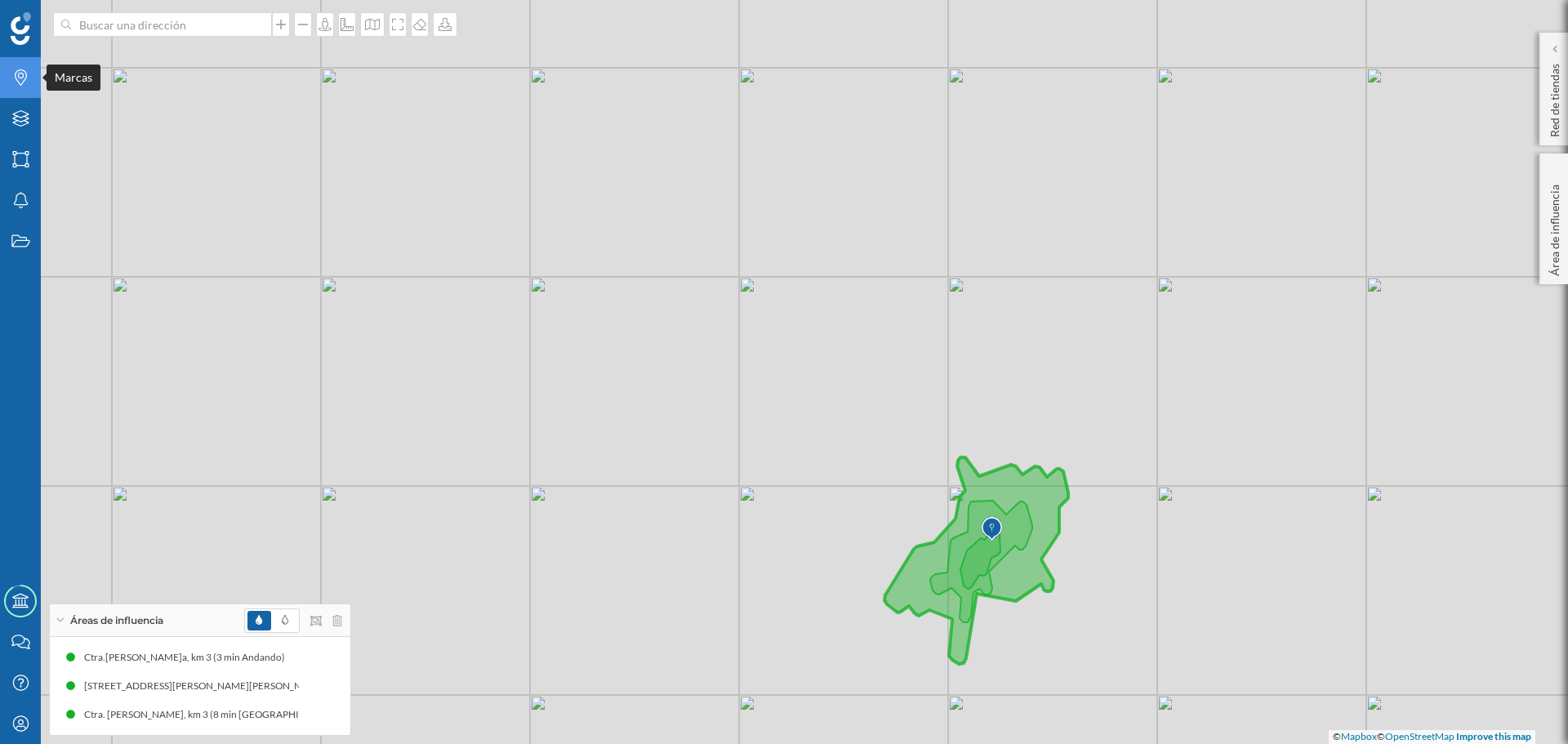
click at [11, 76] on icon "Marcas" at bounding box center [21, 77] width 20 height 16
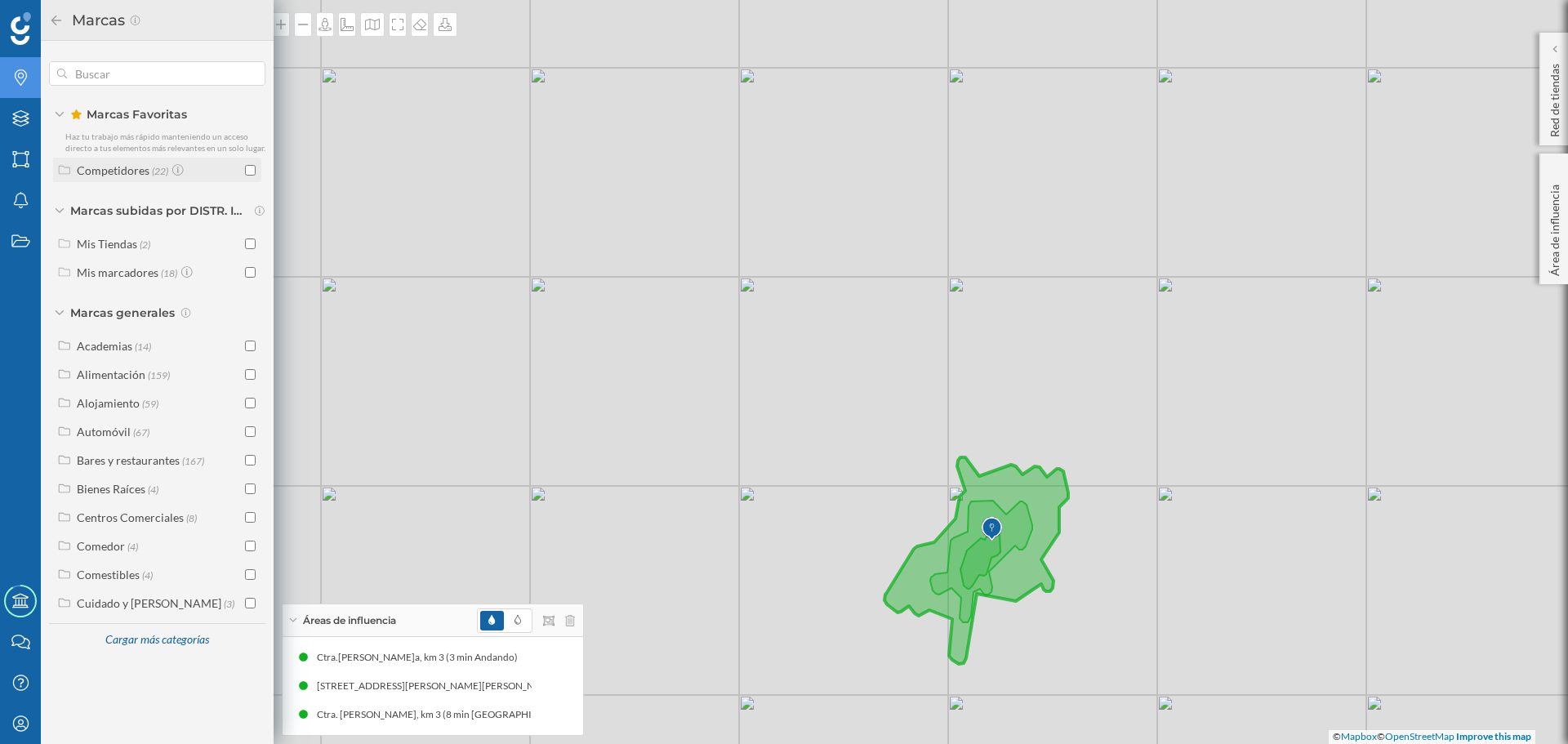
click at [252, 169] on input "checkbox" at bounding box center [250, 170] width 11 height 11
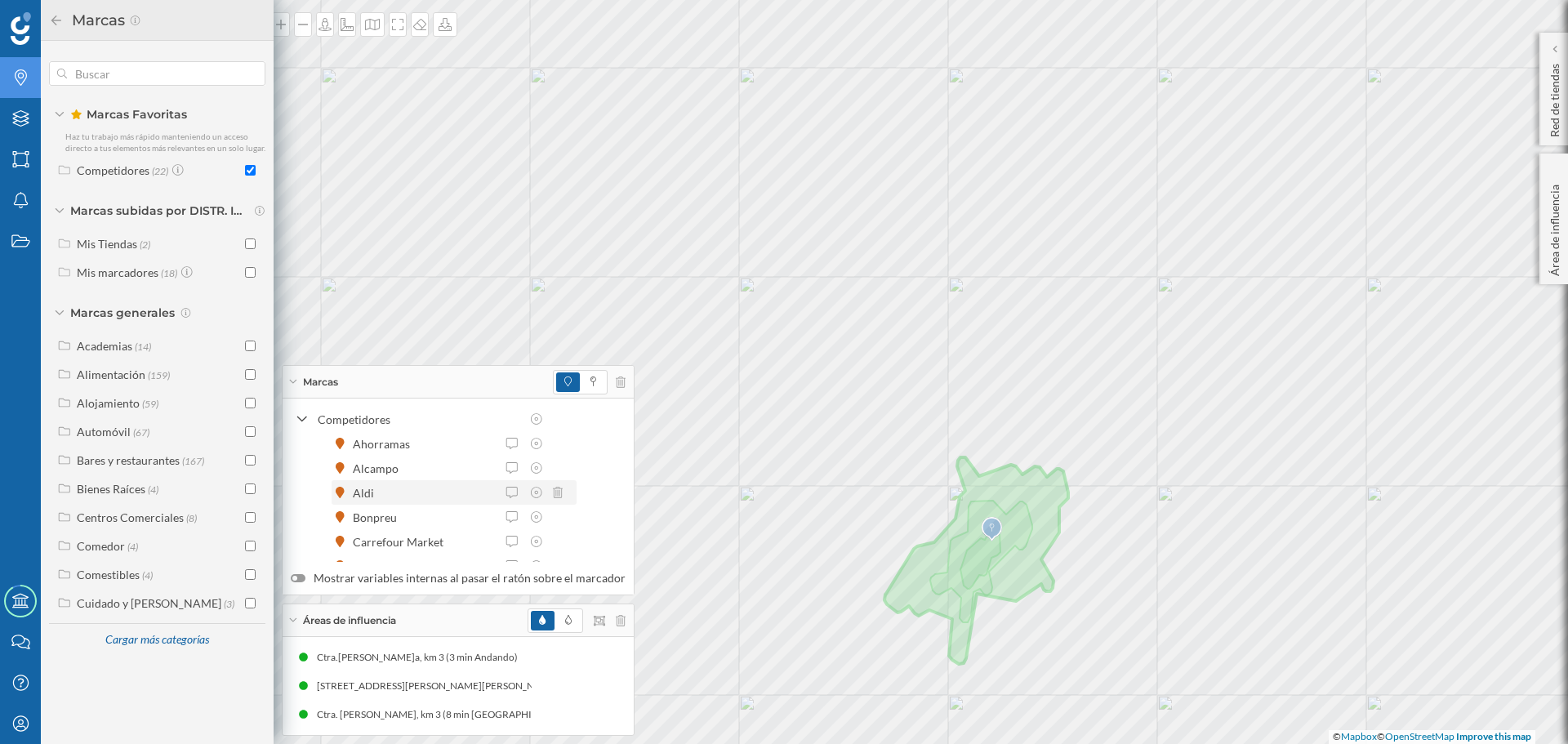
scroll to position [159, 0]
click at [470, 538] on div "Cargar más elementos" at bounding box center [474, 538] width 122 height 24
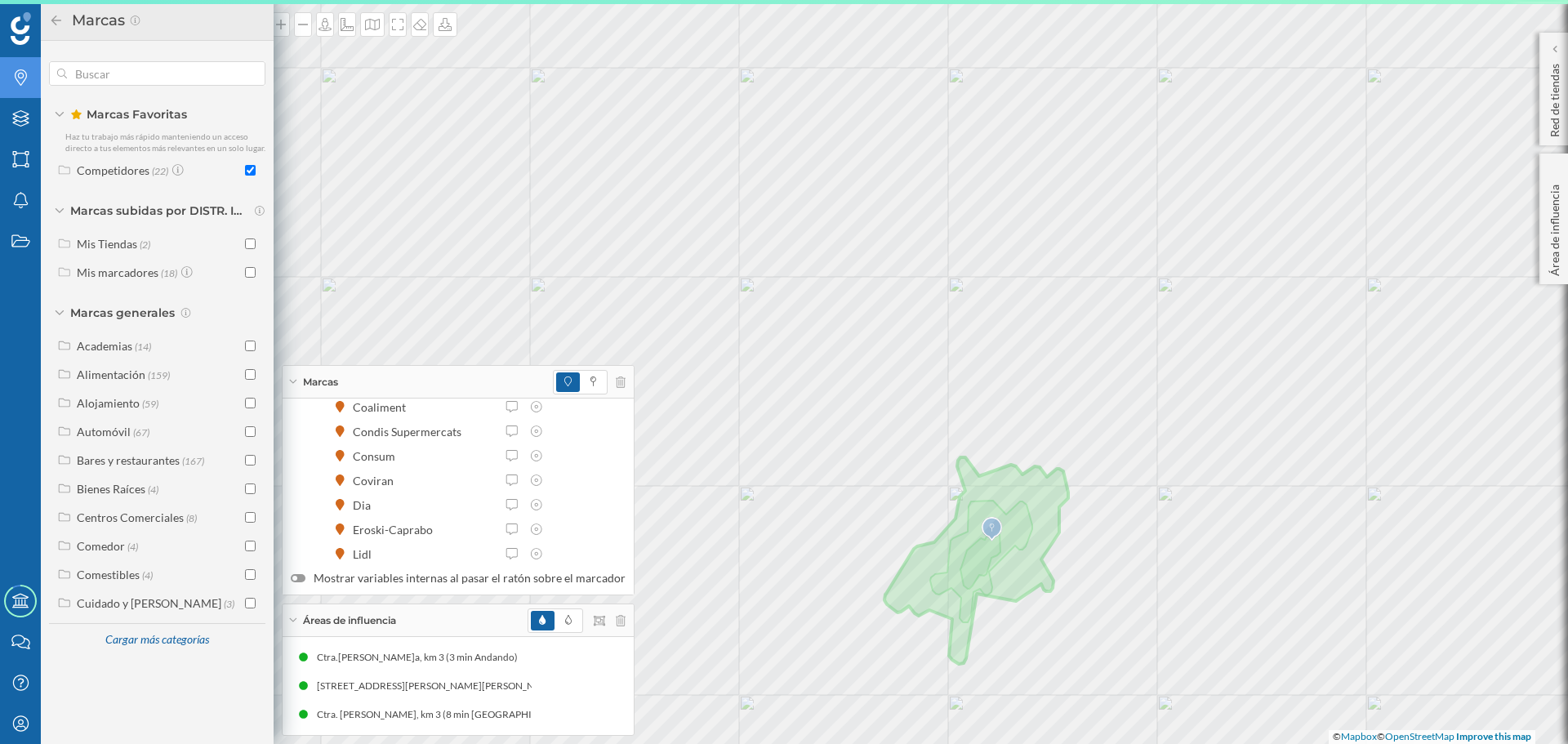
scroll to position [404, 0]
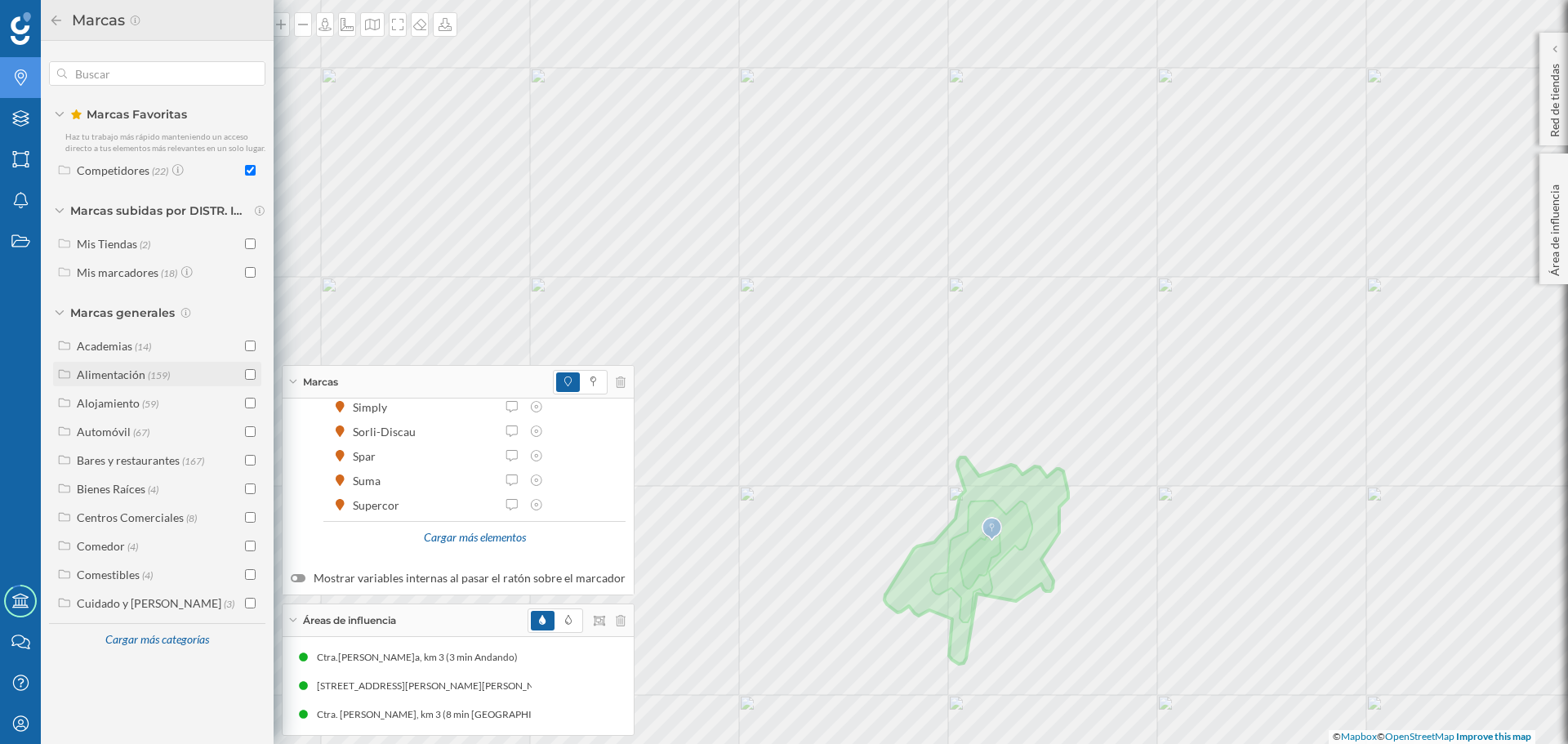
click at [252, 373] on input "checkbox" at bounding box center [250, 374] width 11 height 11
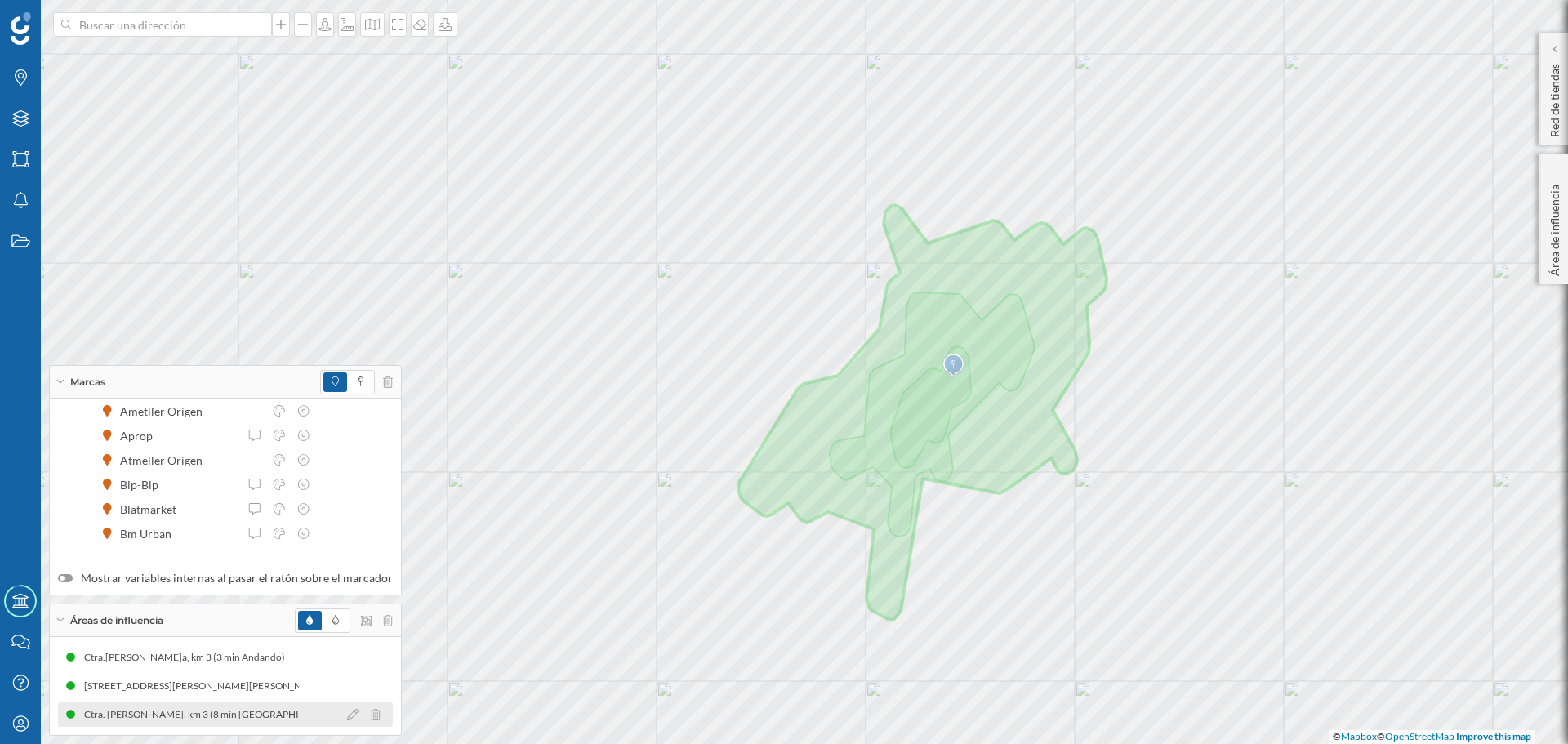
click at [141, 713] on div "Ctra. [PERSON_NAME], km 3 (8 min [GEOGRAPHIC_DATA])" at bounding box center [217, 715] width 265 height 16
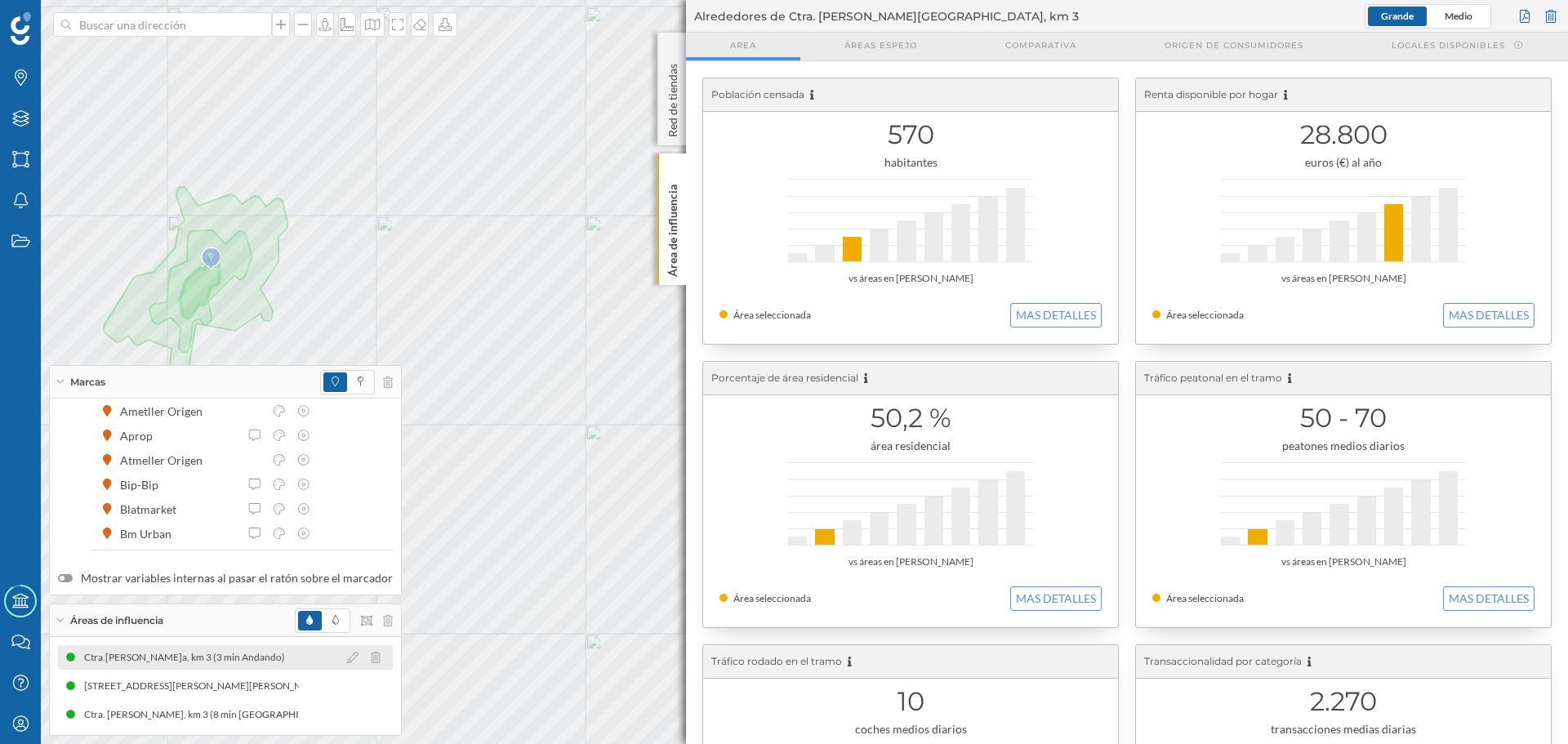
click at [206, 651] on div "Ctra.[PERSON_NAME]a, km 3 (3 min Andando)" at bounding box center [189, 657] width 209 height 16
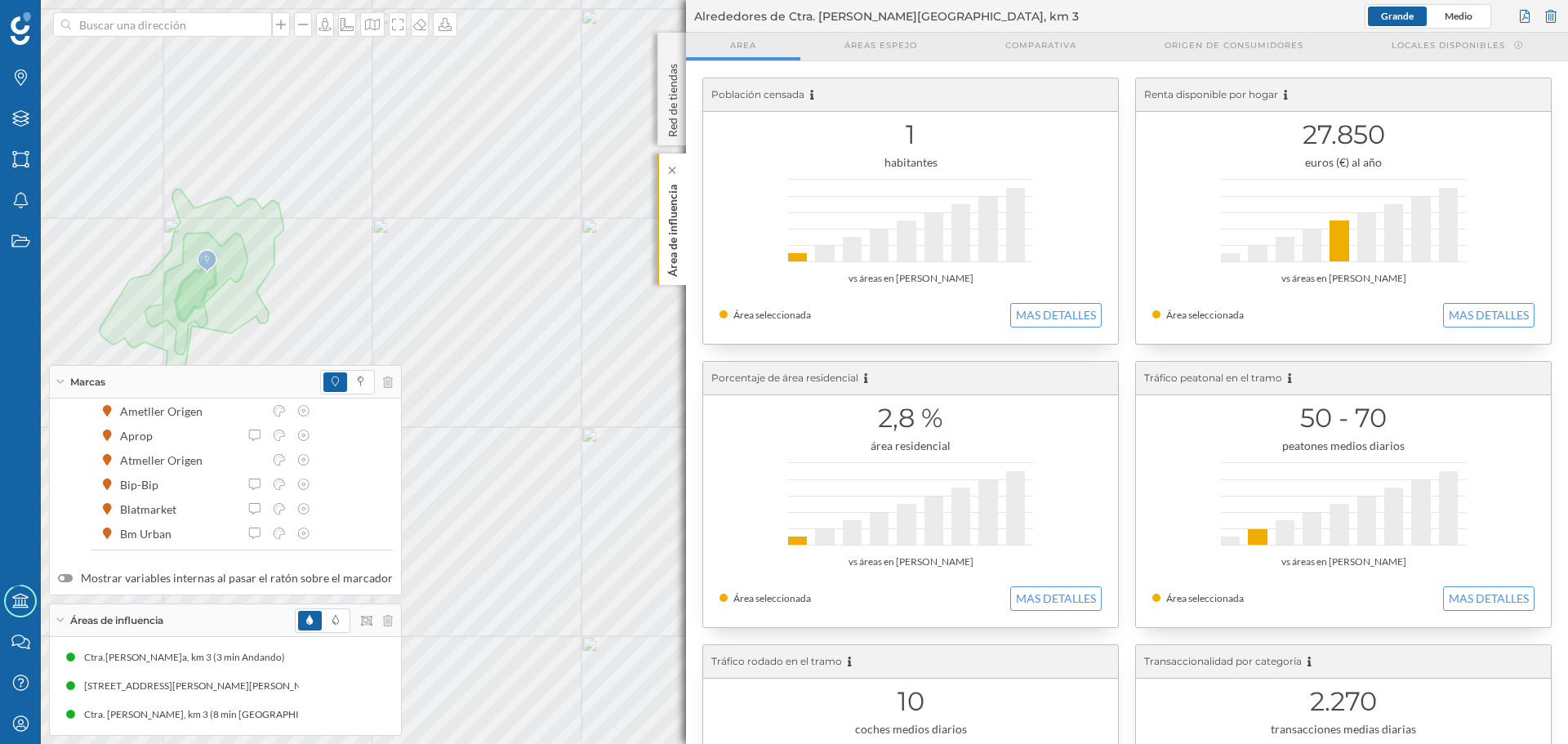
click at [669, 237] on p "Área de influencia" at bounding box center [672, 227] width 16 height 99
